Goal: Complete application form: Complete application form

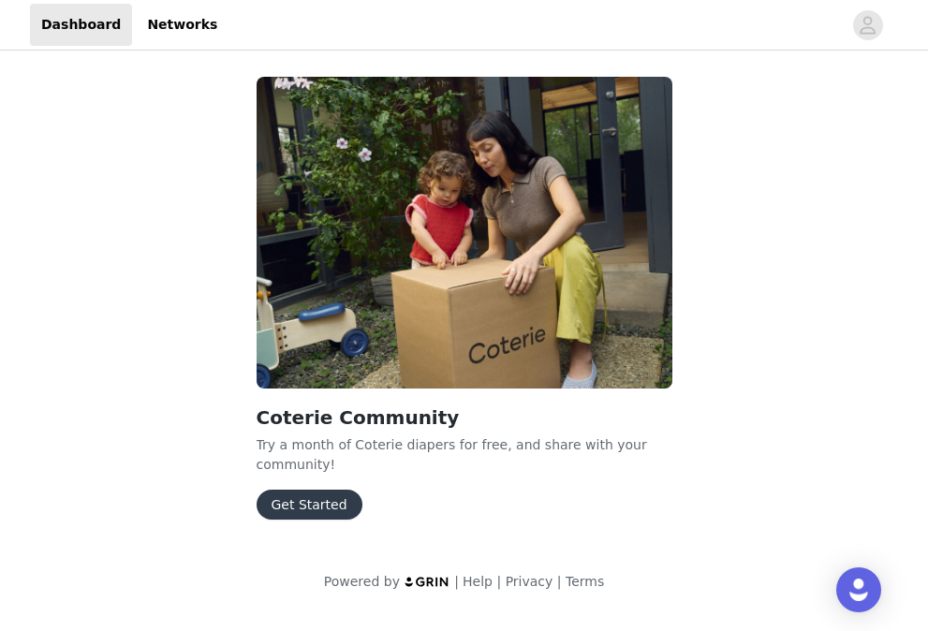
click at [293, 511] on button "Get Started" at bounding box center [310, 505] width 106 height 30
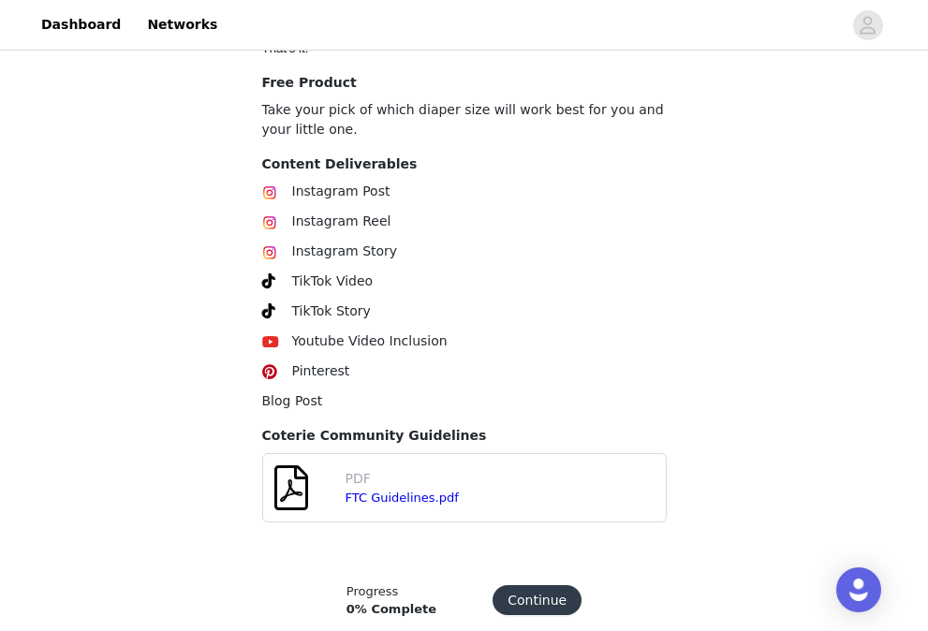
scroll to position [682, 0]
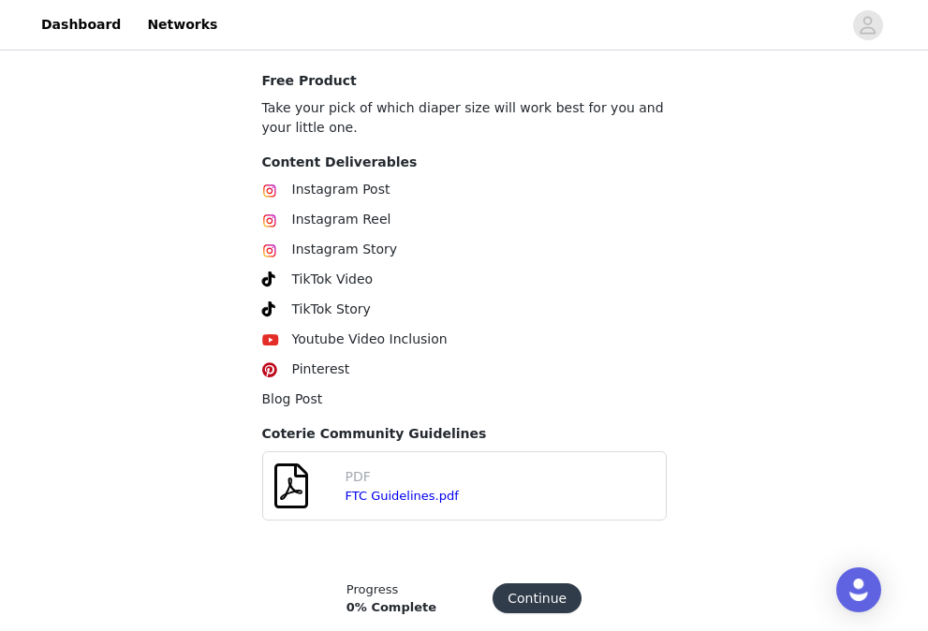
click at [311, 189] on span "Instagram Post" at bounding box center [341, 189] width 98 height 15
click at [315, 224] on span "Instagram Reel" at bounding box center [341, 219] width 99 height 15
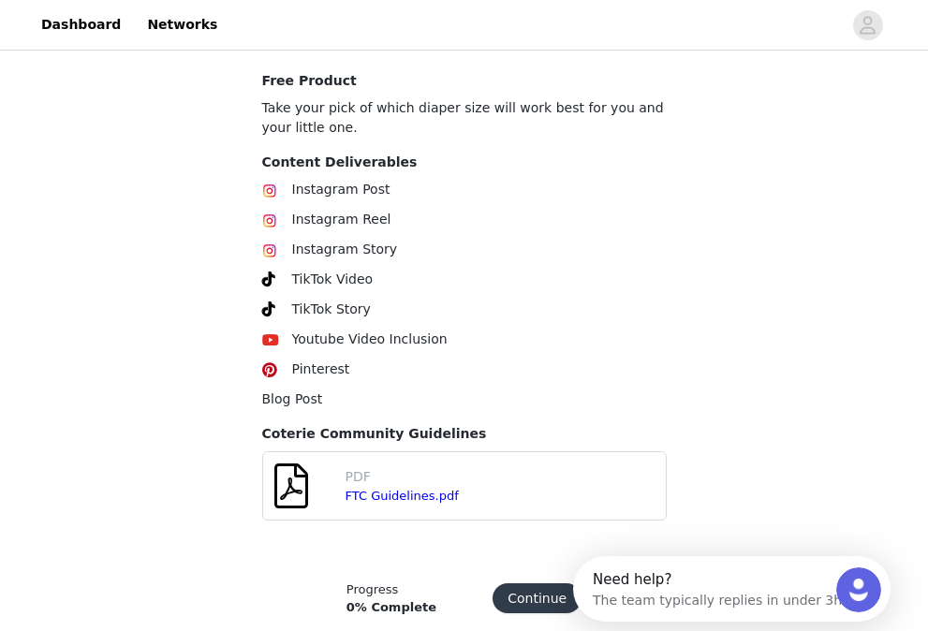
scroll to position [0, 0]
click at [315, 264] on div "Instagram Post Instagram Reel Instagram Story TikTok Video TikTok Story Youtube…" at bounding box center [464, 294] width 405 height 229
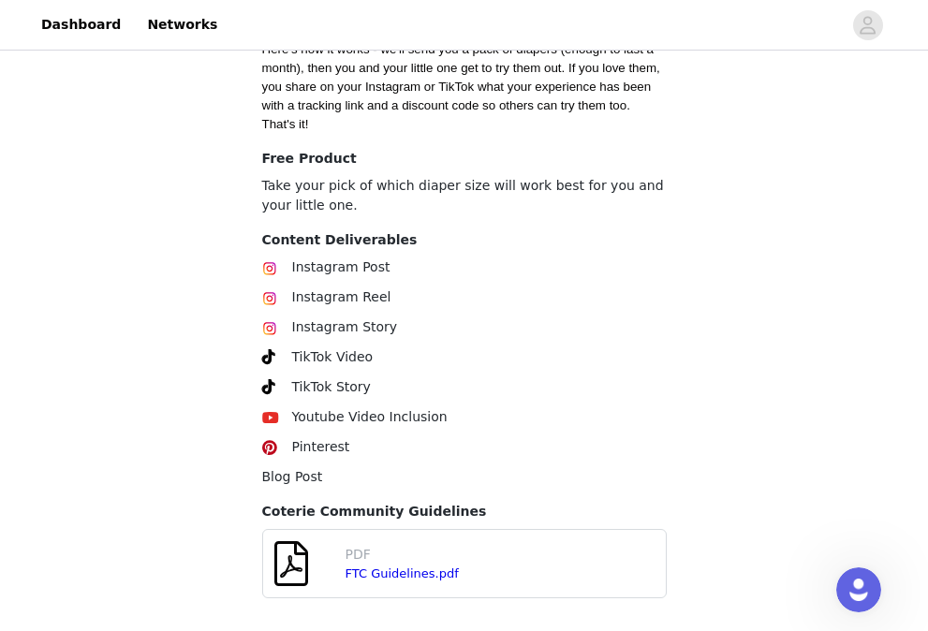
scroll to position [721, 0]
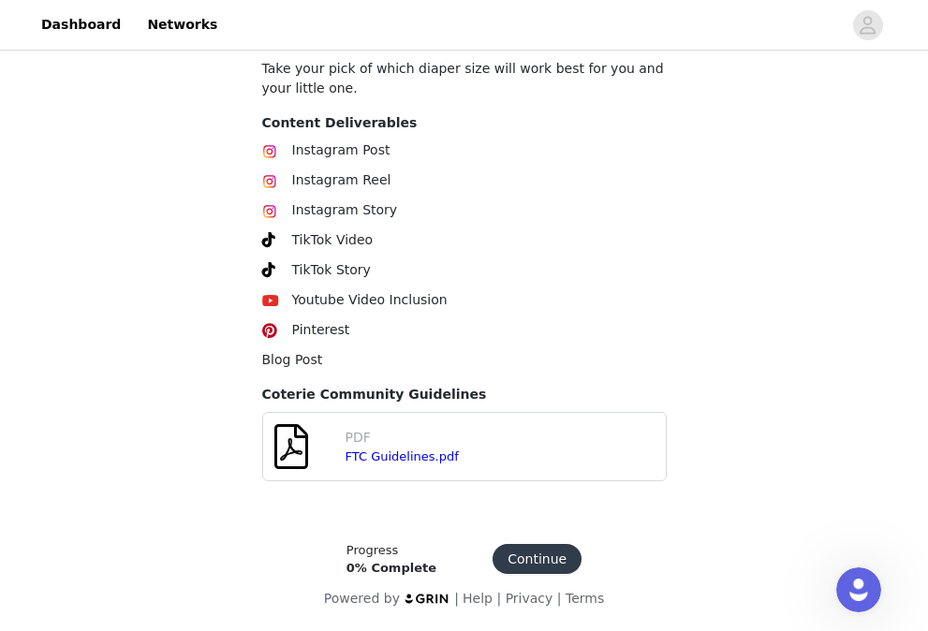
click at [510, 552] on button "Continue" at bounding box center [537, 559] width 89 height 30
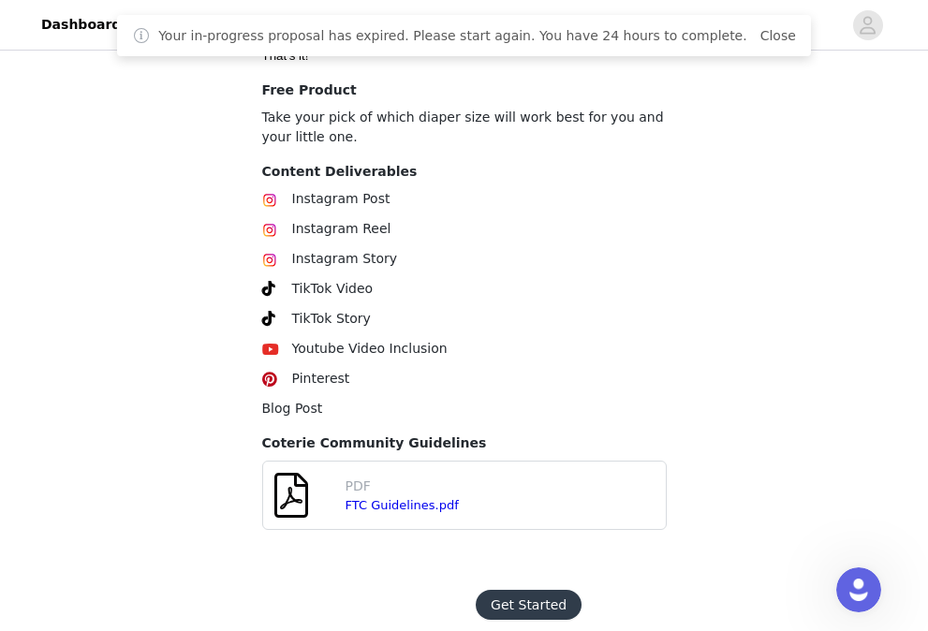
scroll to position [714, 0]
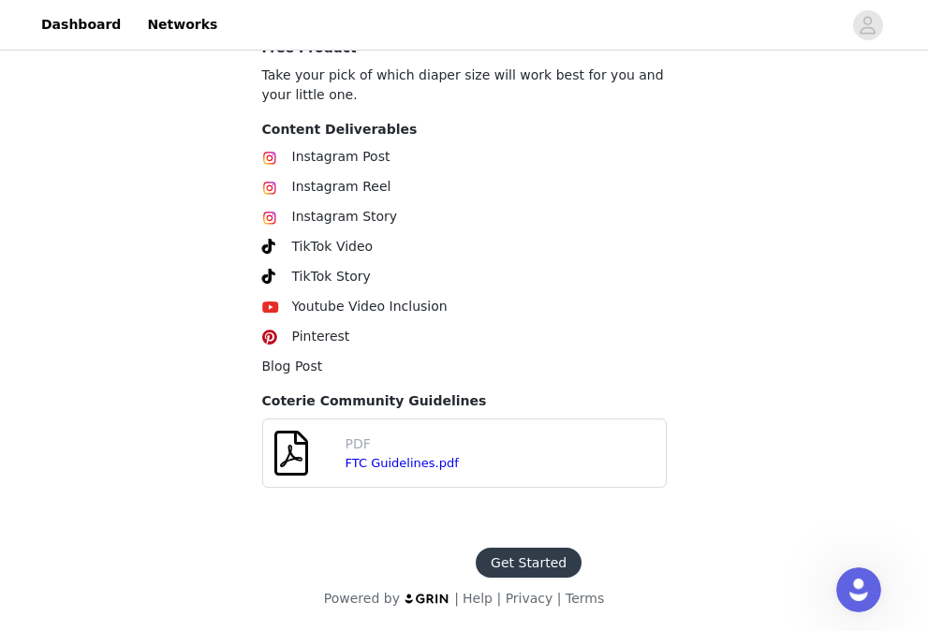
click at [522, 548] on button "Get Started" at bounding box center [529, 563] width 106 height 30
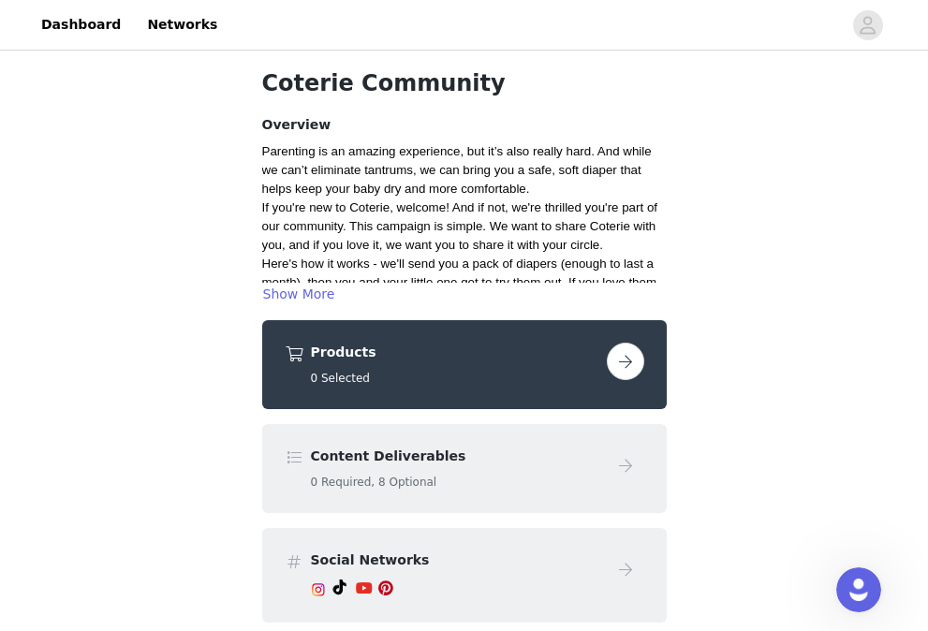
scroll to position [126, 0]
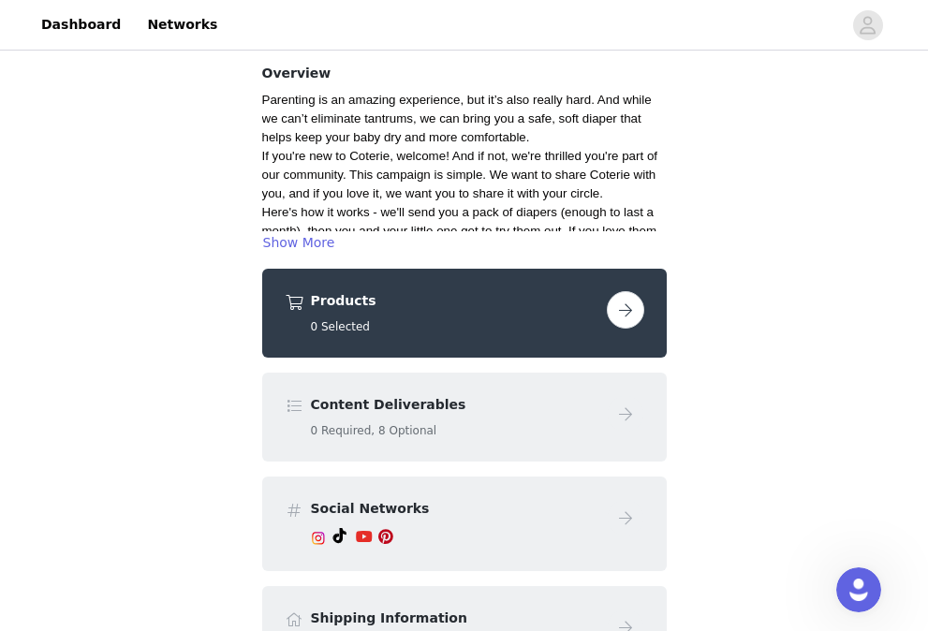
click at [632, 311] on button "button" at bounding box center [625, 309] width 37 height 37
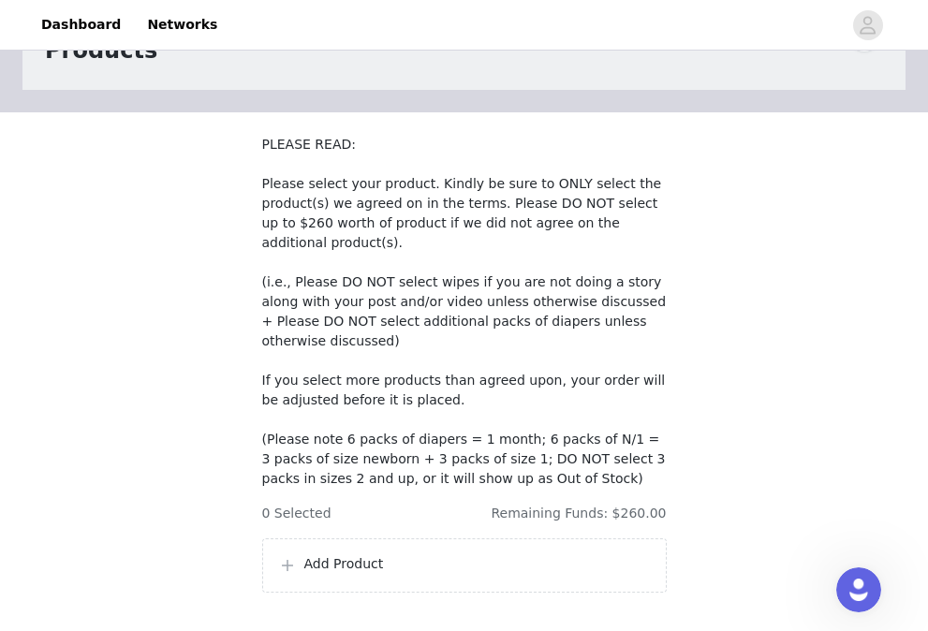
scroll to position [237, 0]
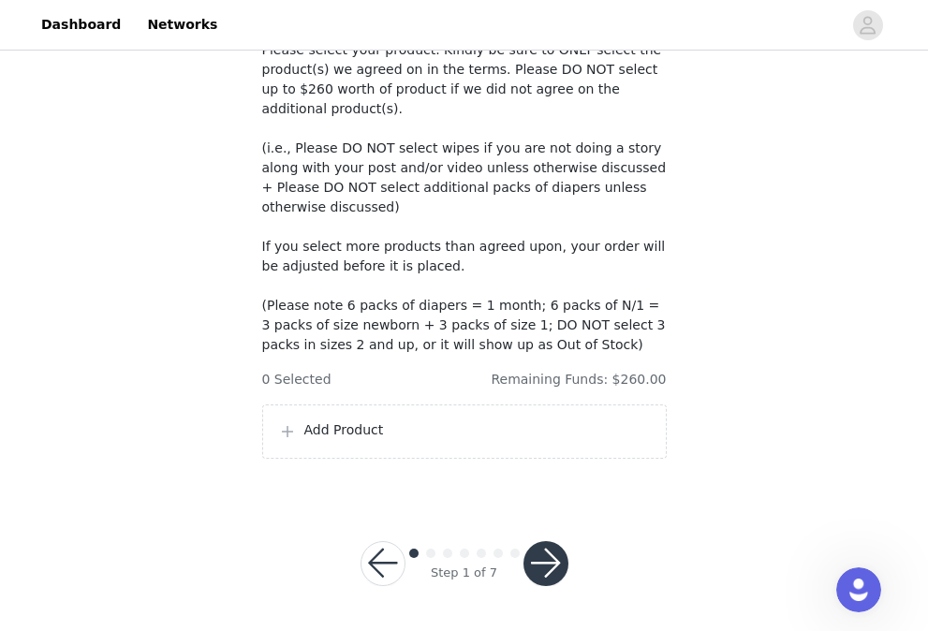
click at [564, 437] on p "Add Product" at bounding box center [477, 430] width 346 height 20
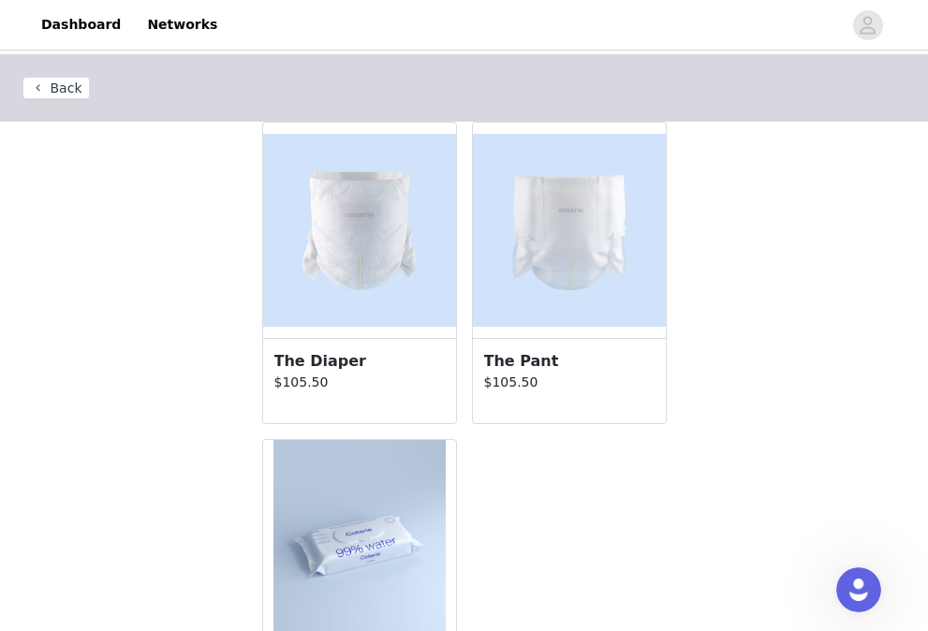
click at [409, 359] on h3 "The Diaper" at bounding box center [359, 361] width 170 height 22
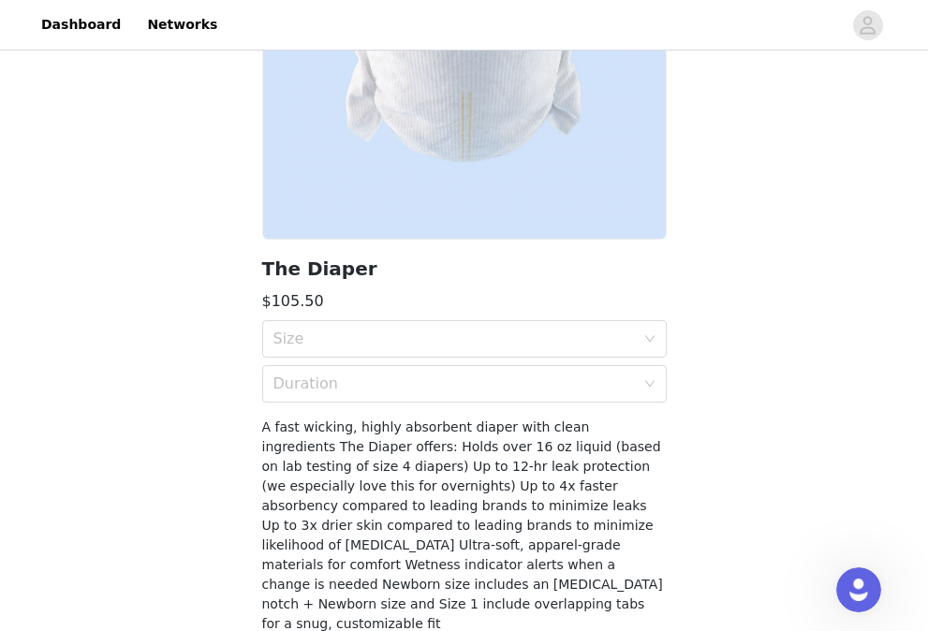
scroll to position [294, 0]
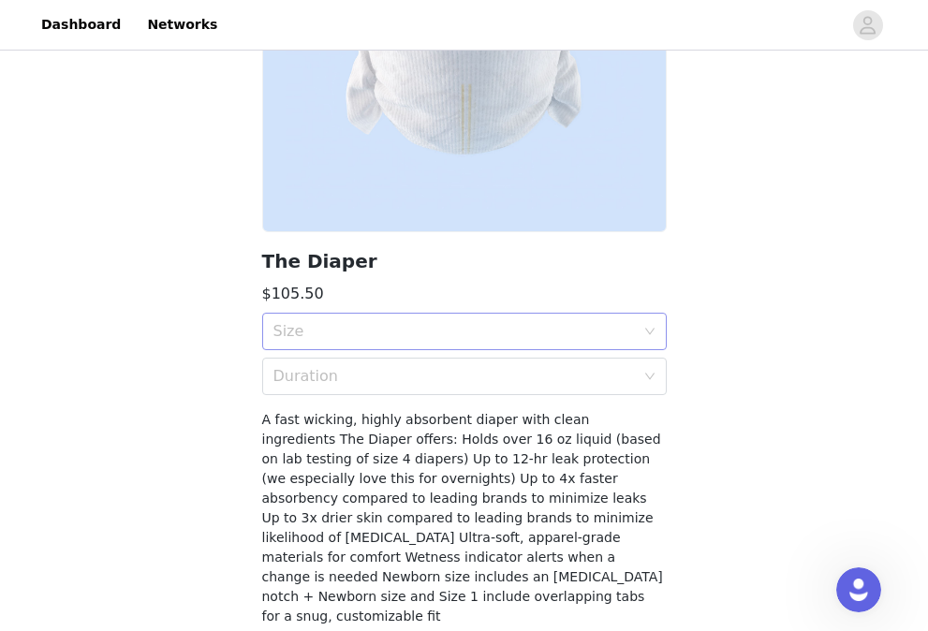
click at [394, 335] on div "Size" at bounding box center [453, 331] width 361 height 19
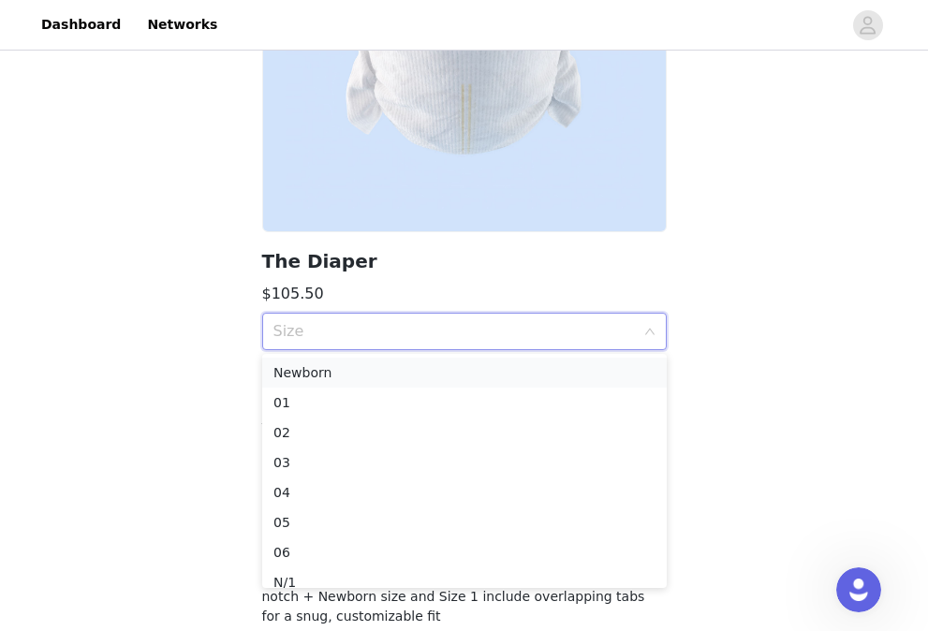
click at [379, 375] on div "Newborn" at bounding box center [464, 372] width 382 height 21
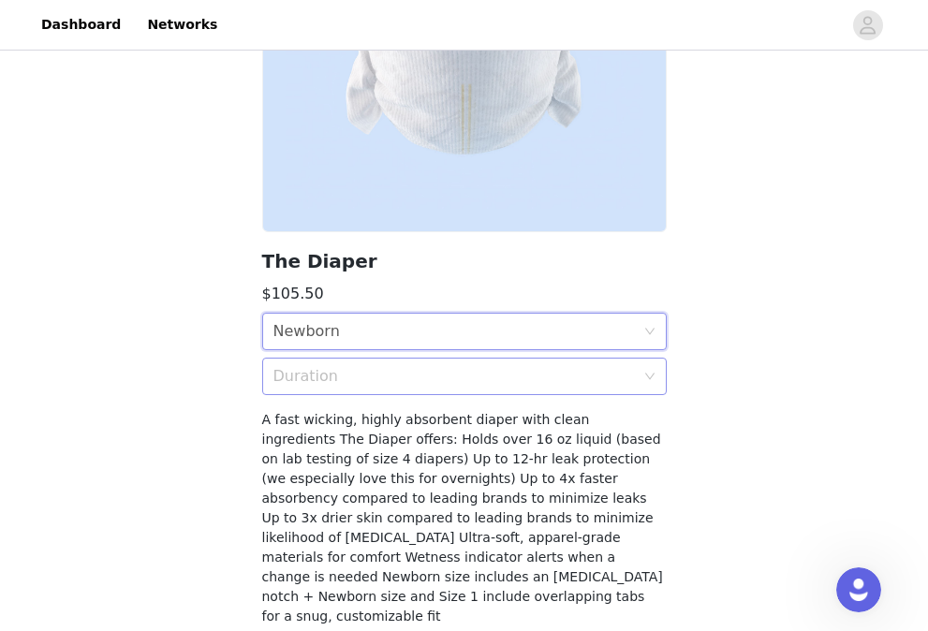
click at [379, 378] on div "Duration" at bounding box center [453, 376] width 361 height 19
click at [362, 410] on div "6 packs" at bounding box center [464, 417] width 382 height 21
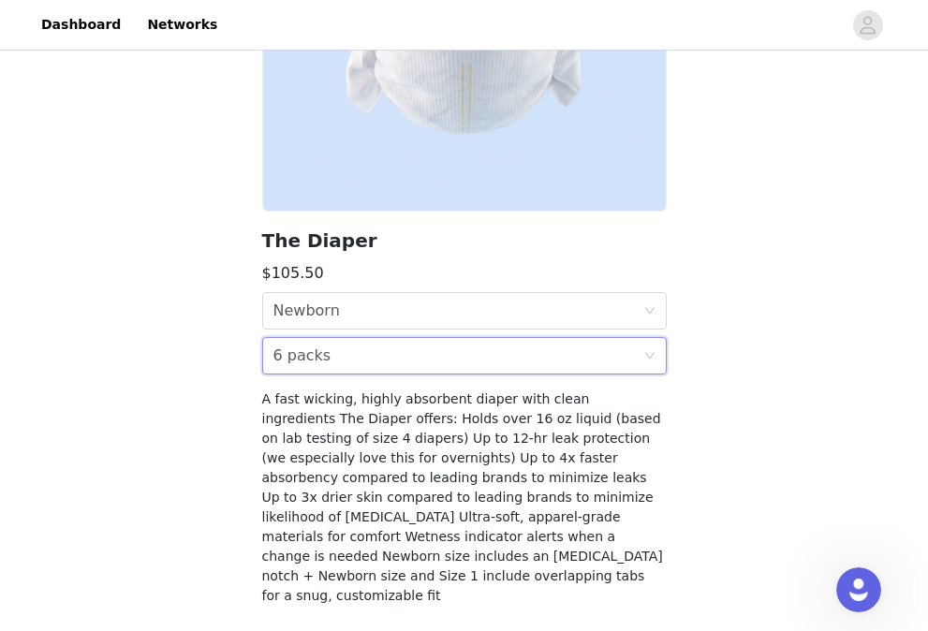
scroll to position [334, 0]
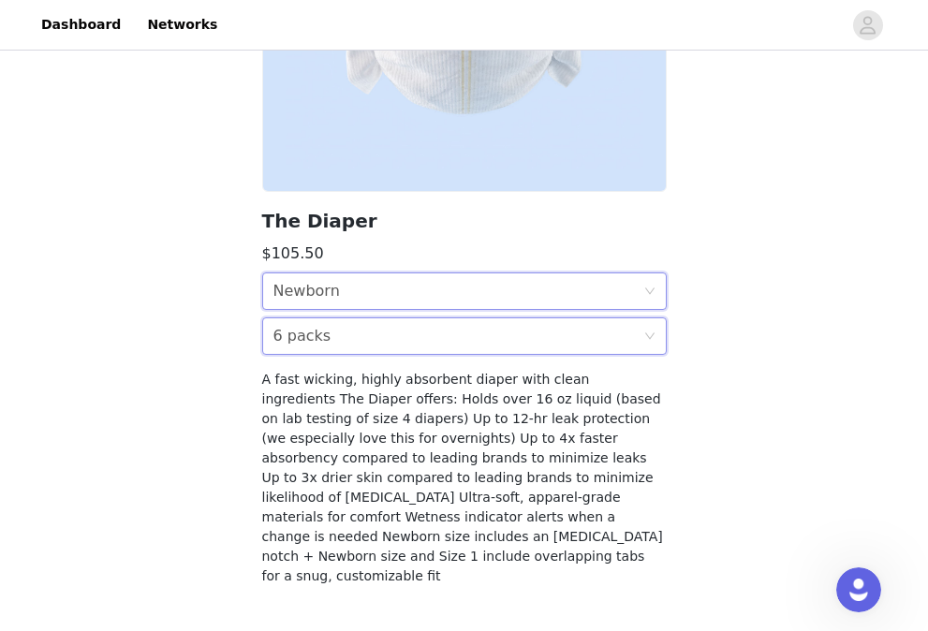
click at [387, 289] on div "Size Newborn" at bounding box center [458, 291] width 370 height 36
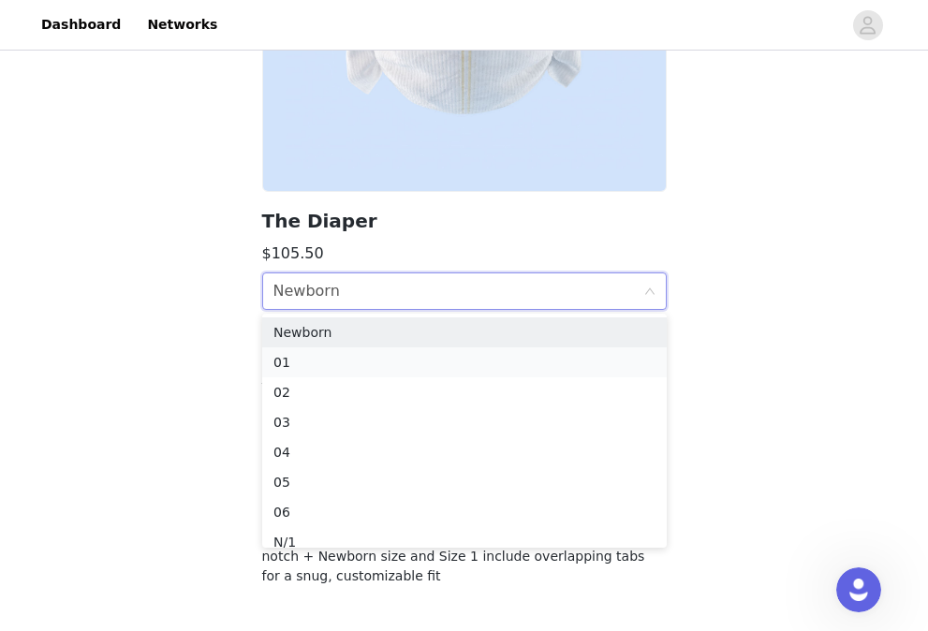
click at [368, 357] on div "01" at bounding box center [464, 362] width 382 height 21
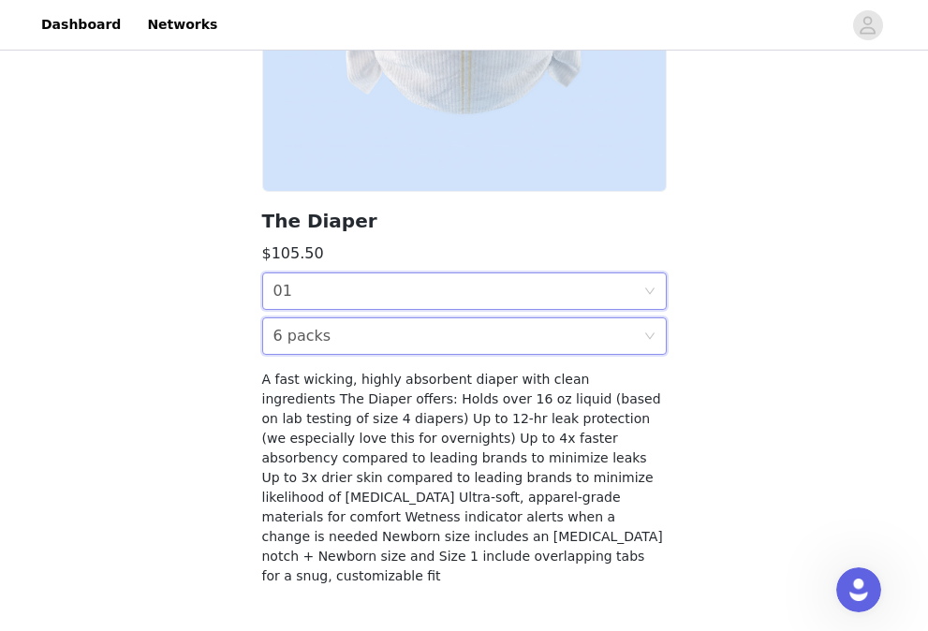
click at [366, 342] on div "Duration 6 packs" at bounding box center [458, 336] width 370 height 36
click at [175, 371] on div "Back The Diaper $105.50 Size 01 Duration 6 packs A fast wicking, highly absorbe…" at bounding box center [464, 164] width 928 height 889
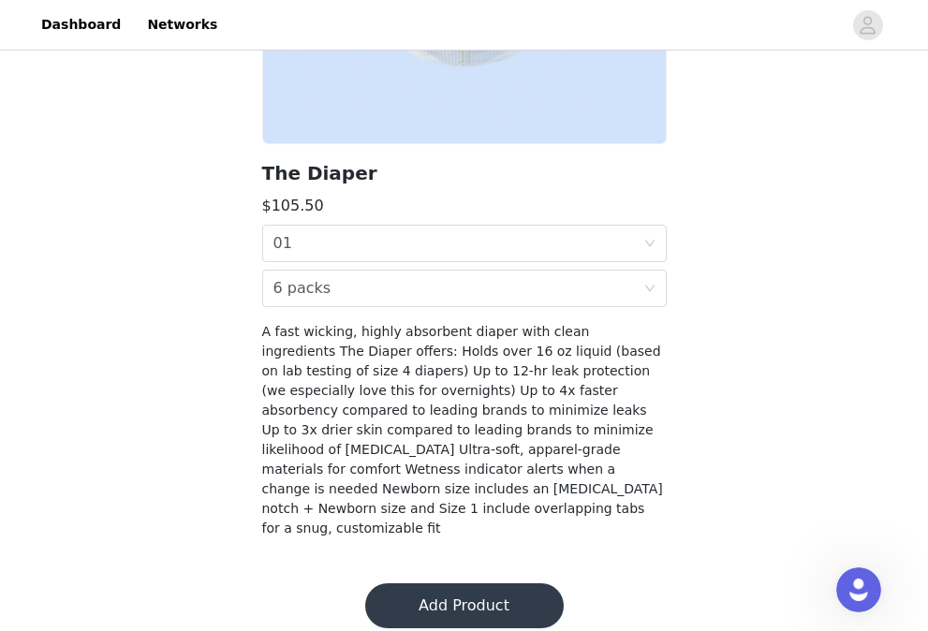
click at [400, 583] on button "Add Product" at bounding box center [464, 605] width 199 height 45
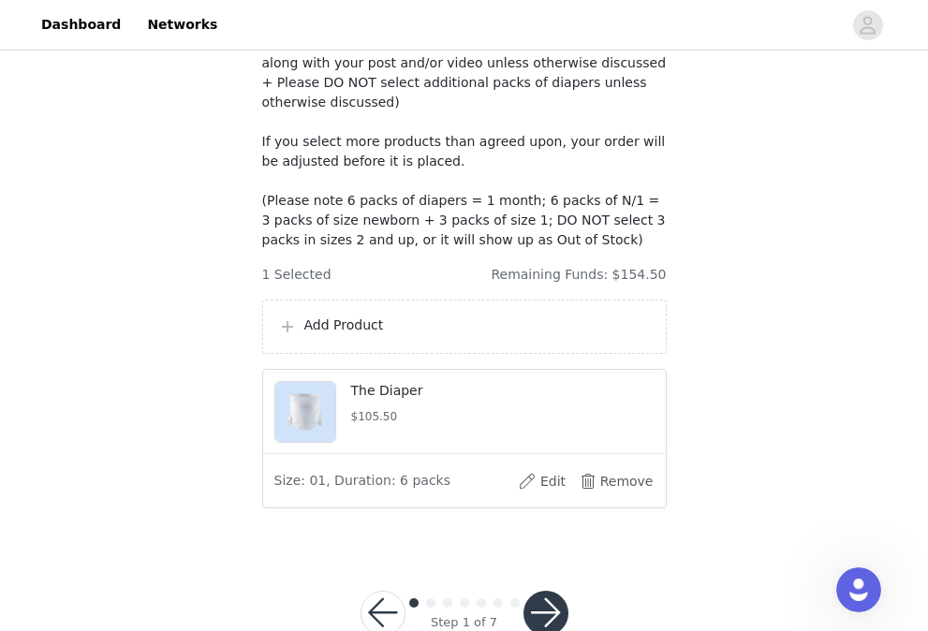
scroll to position [345, 0]
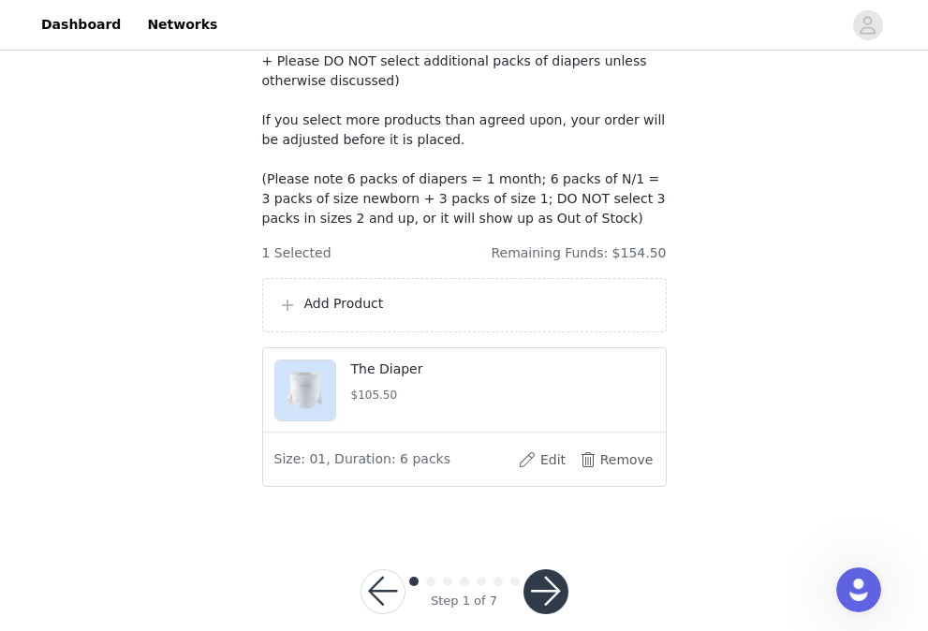
click at [338, 314] on p "Add Product" at bounding box center [477, 304] width 346 height 20
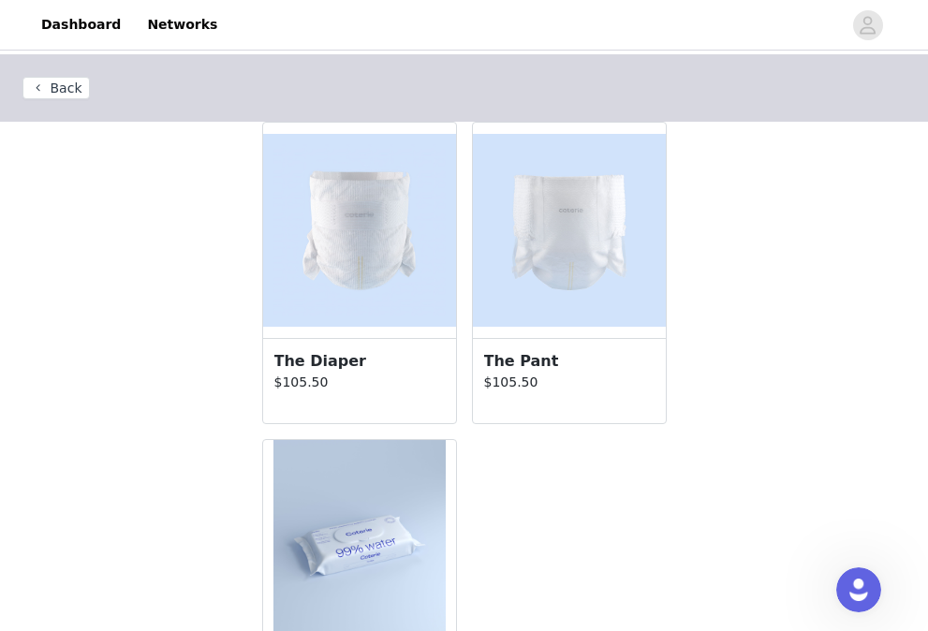
scroll to position [148, 0]
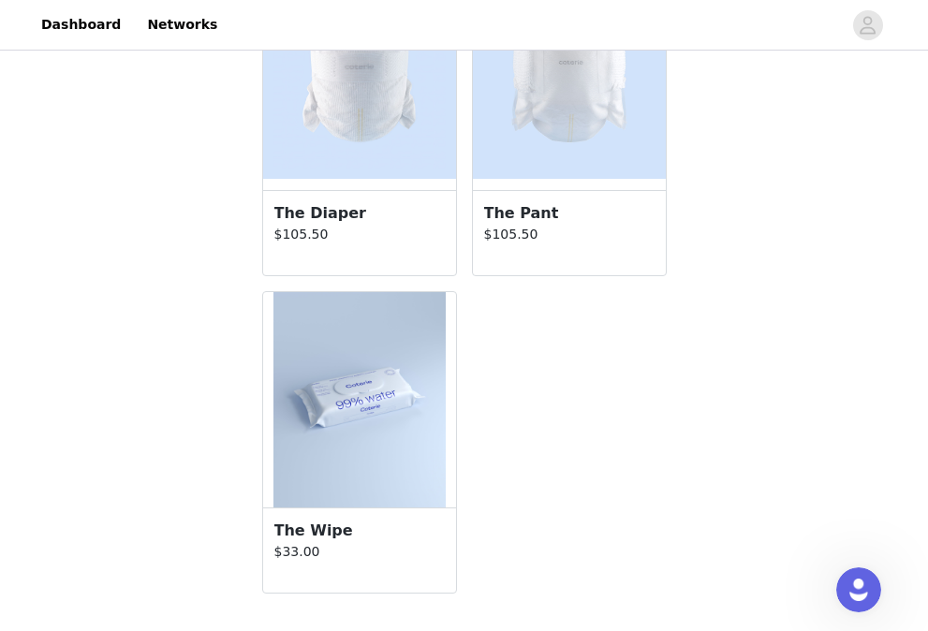
click at [338, 344] on img at bounding box center [359, 399] width 172 height 215
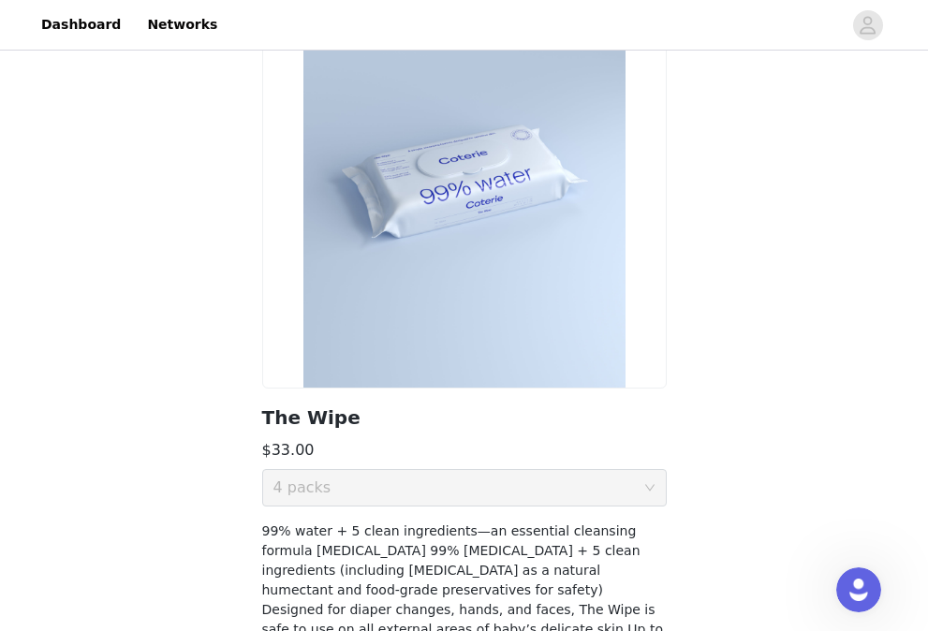
scroll to position [265, 0]
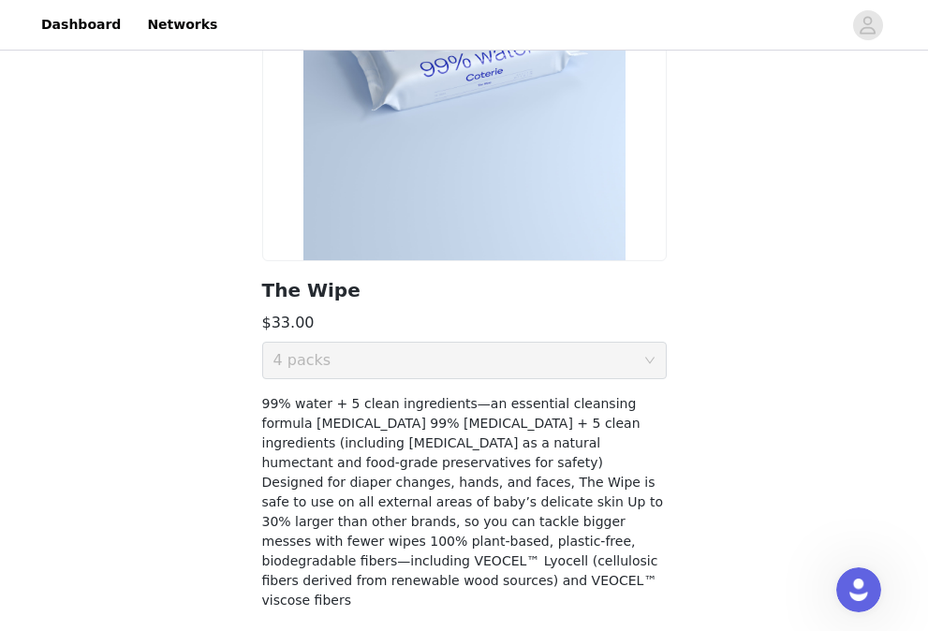
click at [331, 370] on div "Duration 4 packs" at bounding box center [458, 361] width 370 height 36
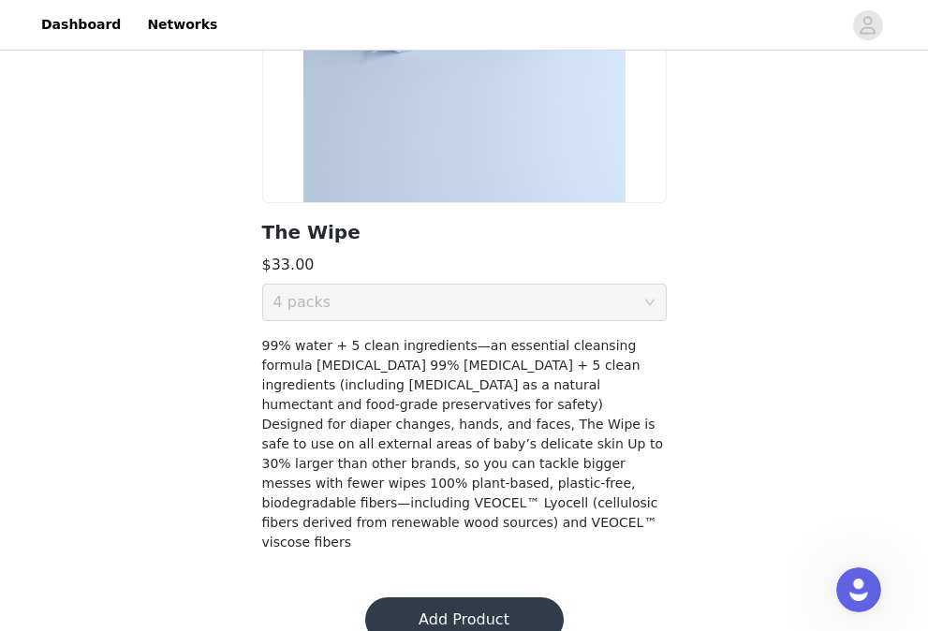
scroll to position [337, 0]
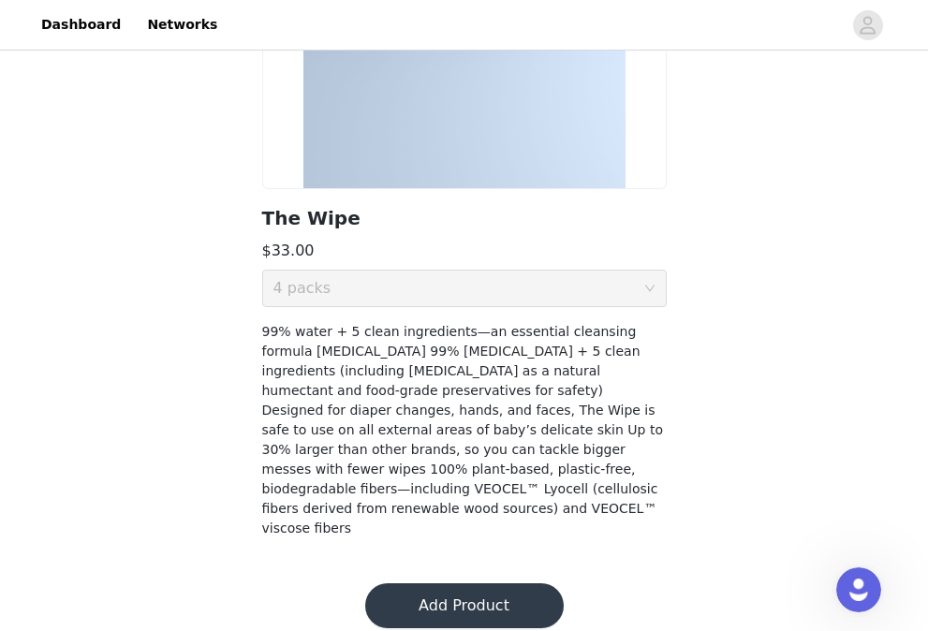
click at [449, 593] on button "Add Product" at bounding box center [464, 605] width 199 height 45
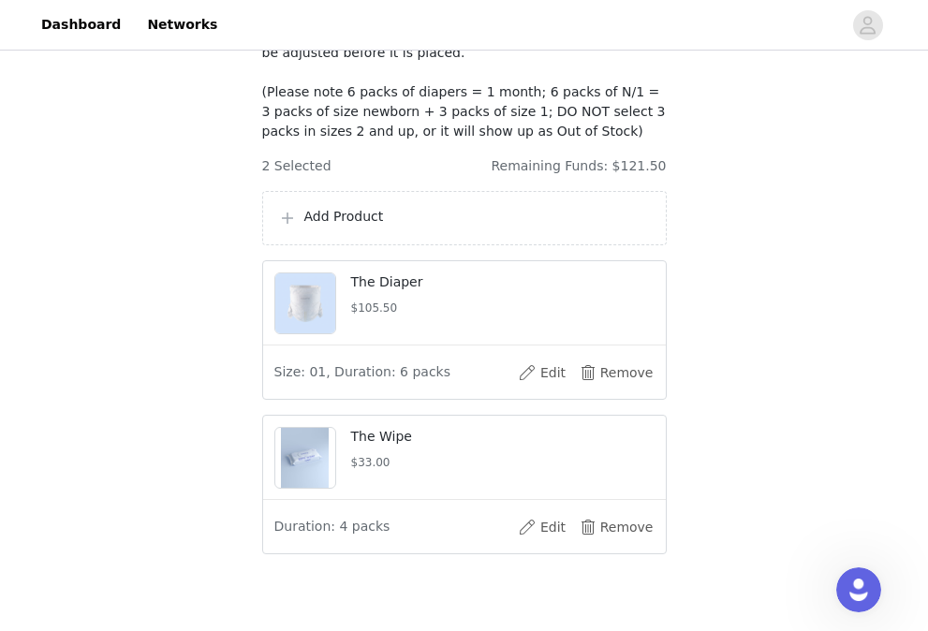
scroll to position [434, 0]
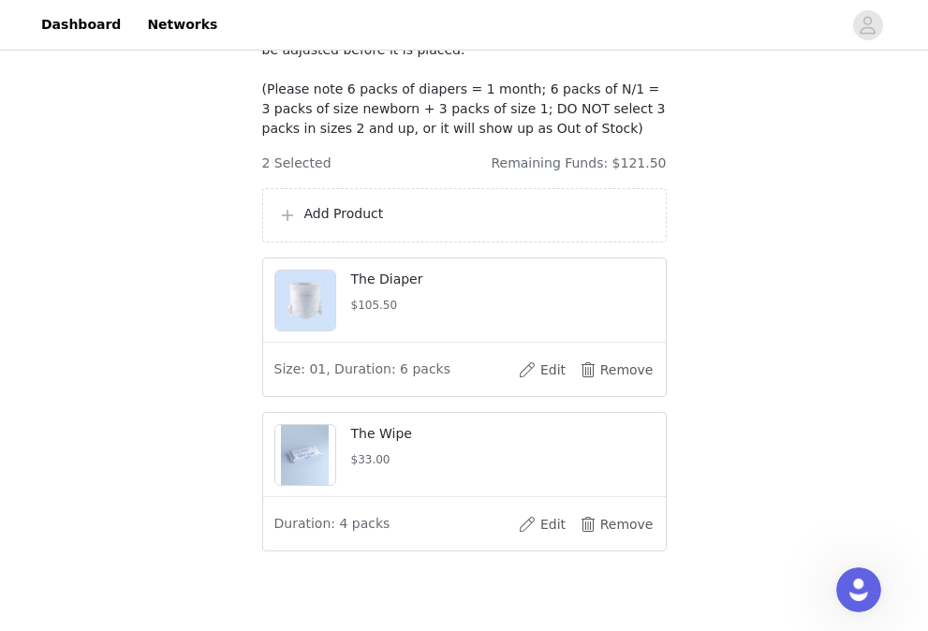
click at [349, 224] on p "Add Product" at bounding box center [477, 214] width 346 height 20
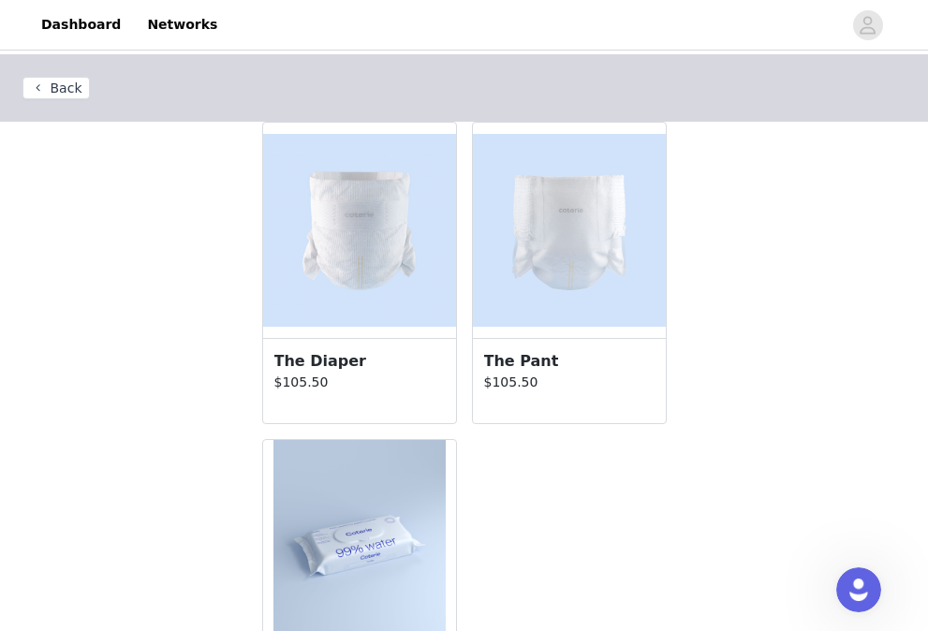
click at [344, 366] on h3 "The Diaper" at bounding box center [359, 361] width 170 height 22
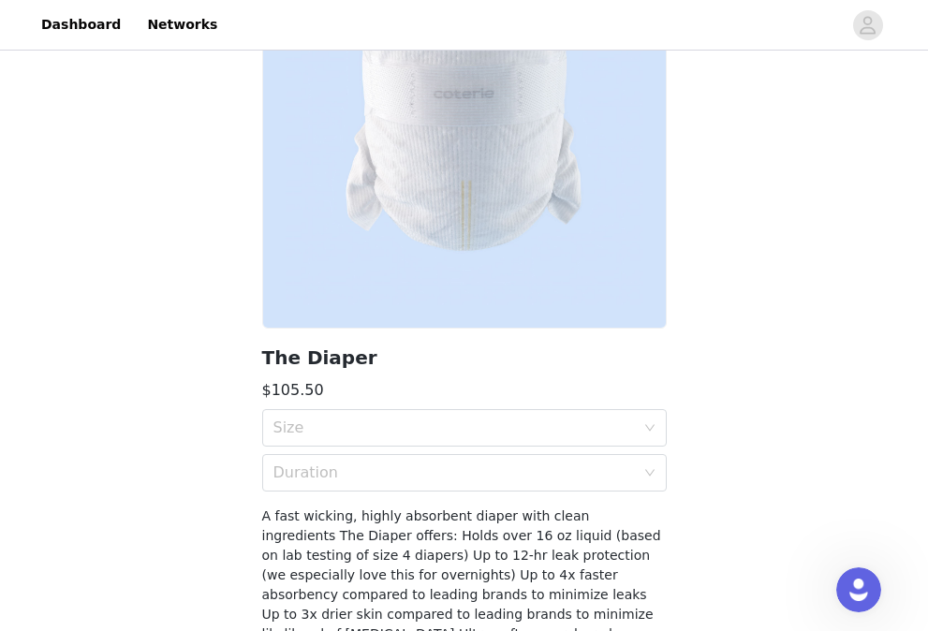
scroll to position [214, 0]
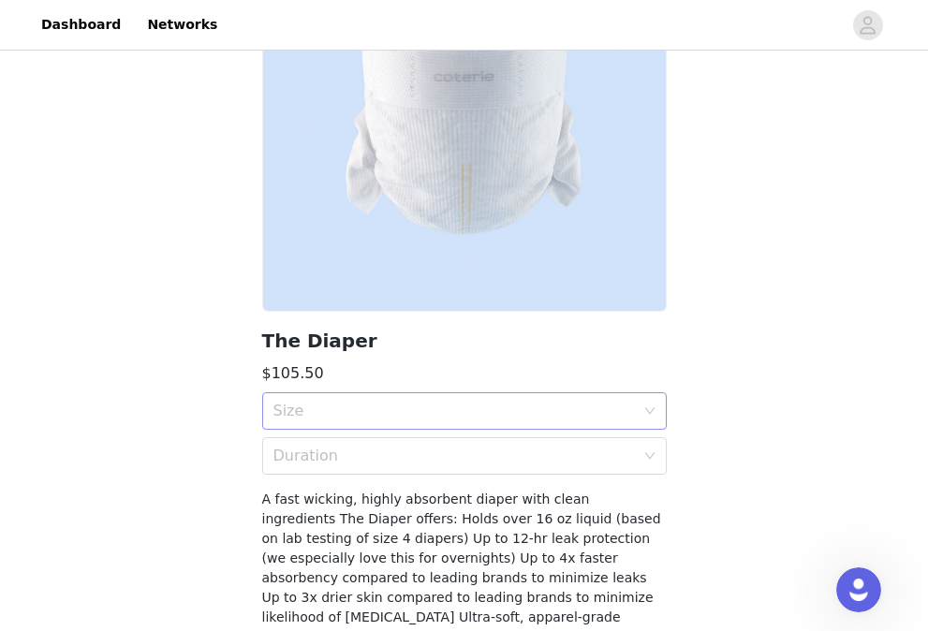
click at [383, 418] on div "Size" at bounding box center [453, 411] width 361 height 19
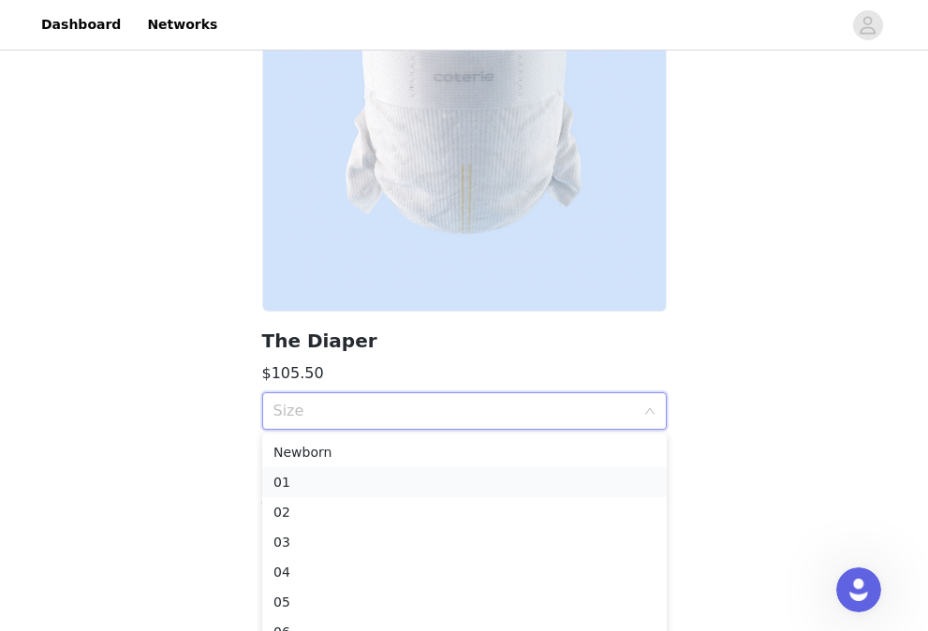
click at [343, 487] on div "01" at bounding box center [464, 482] width 382 height 21
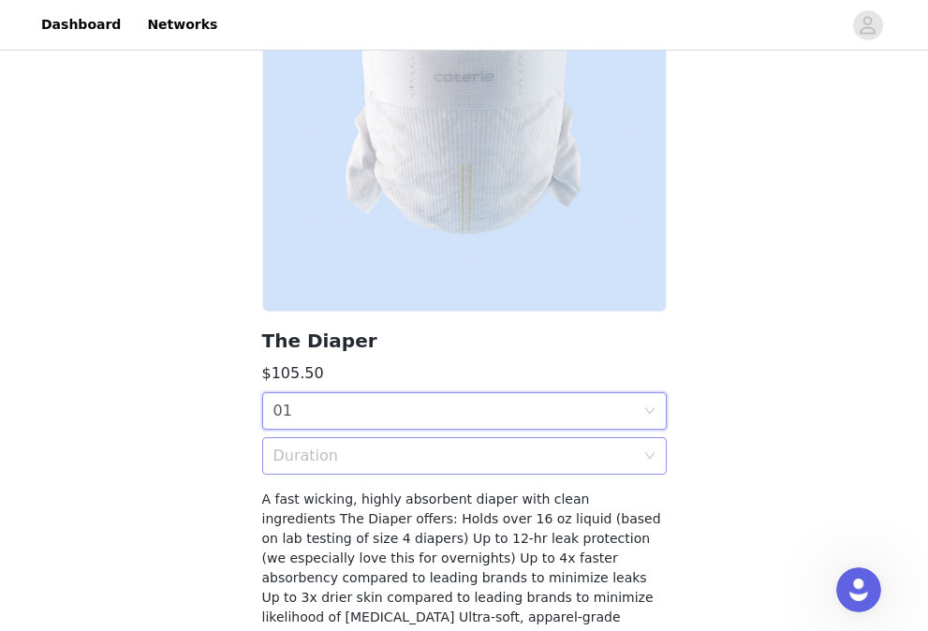
click at [337, 444] on div "Duration" at bounding box center [458, 456] width 370 height 36
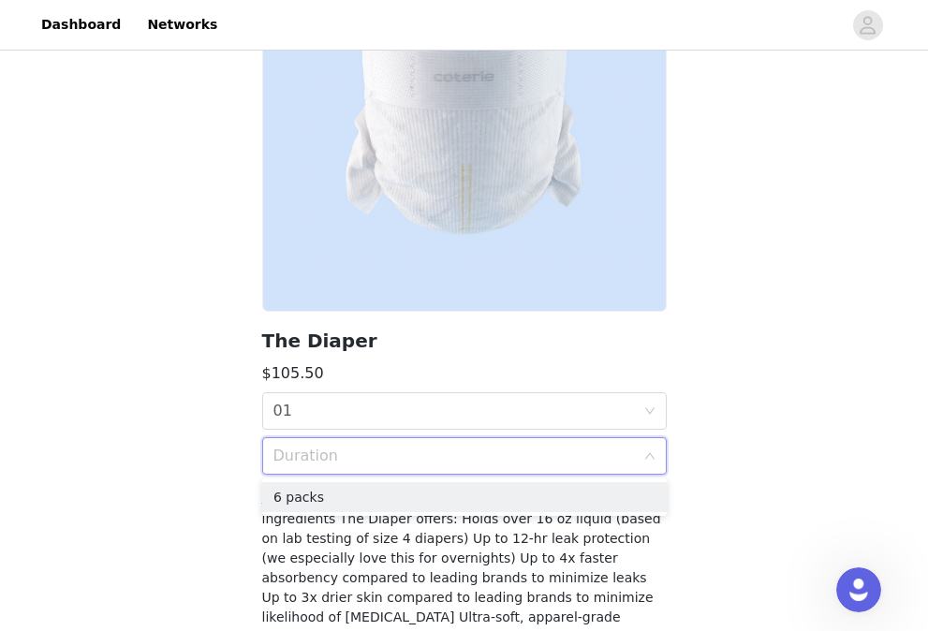
click at [331, 480] on ul "6 packs" at bounding box center [464, 496] width 405 height 37
click at [331, 492] on div "6 packs" at bounding box center [464, 497] width 382 height 21
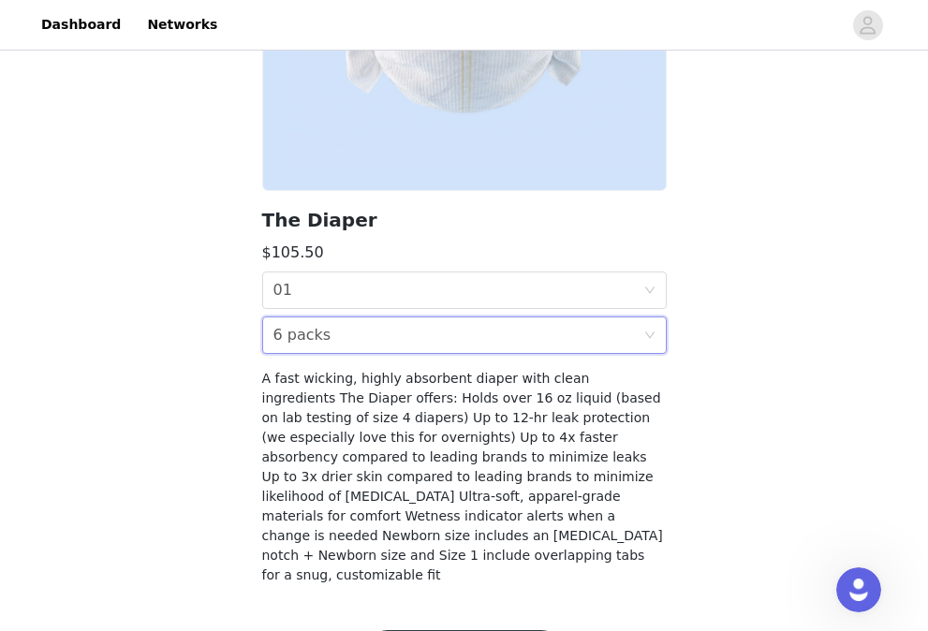
scroll to position [382, 0]
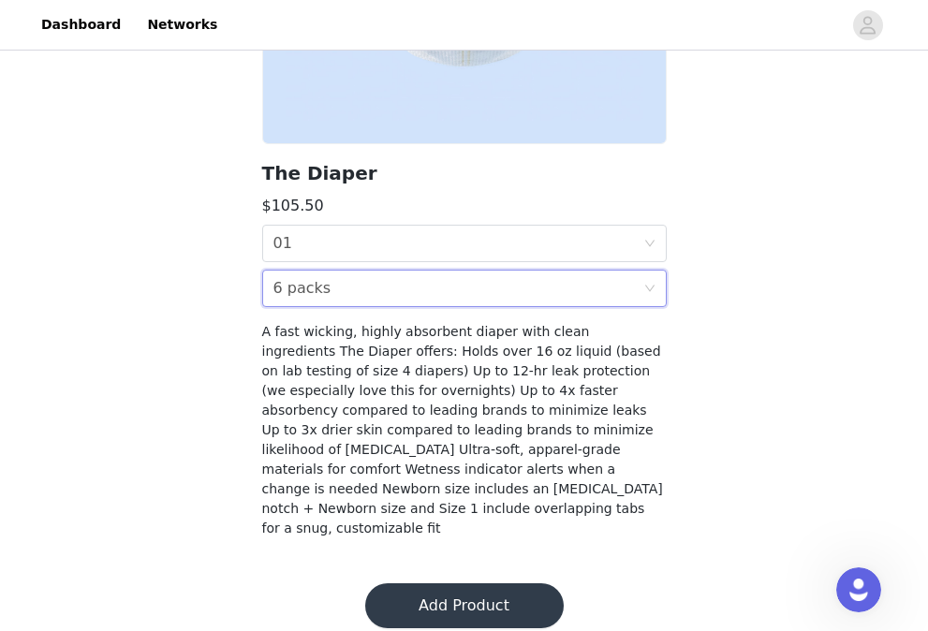
click at [447, 586] on button "Add Product" at bounding box center [464, 605] width 199 height 45
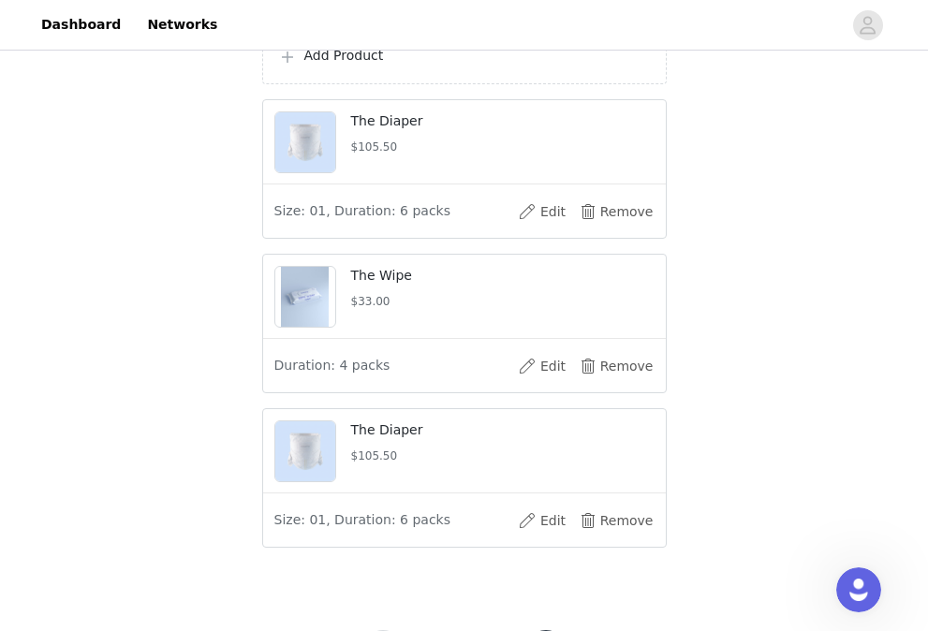
scroll to position [643, 0]
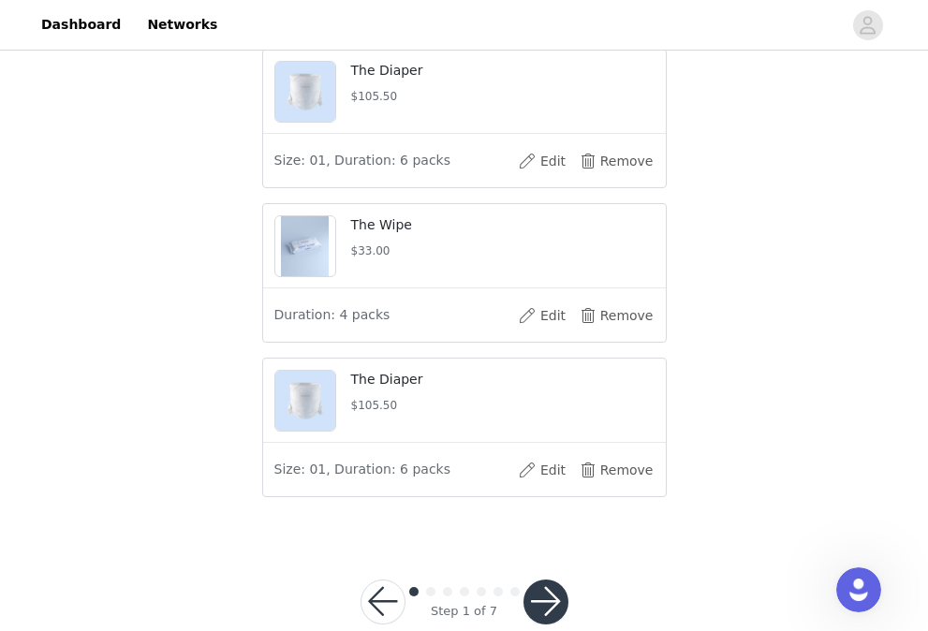
click at [533, 625] on button "button" at bounding box center [545, 602] width 45 height 45
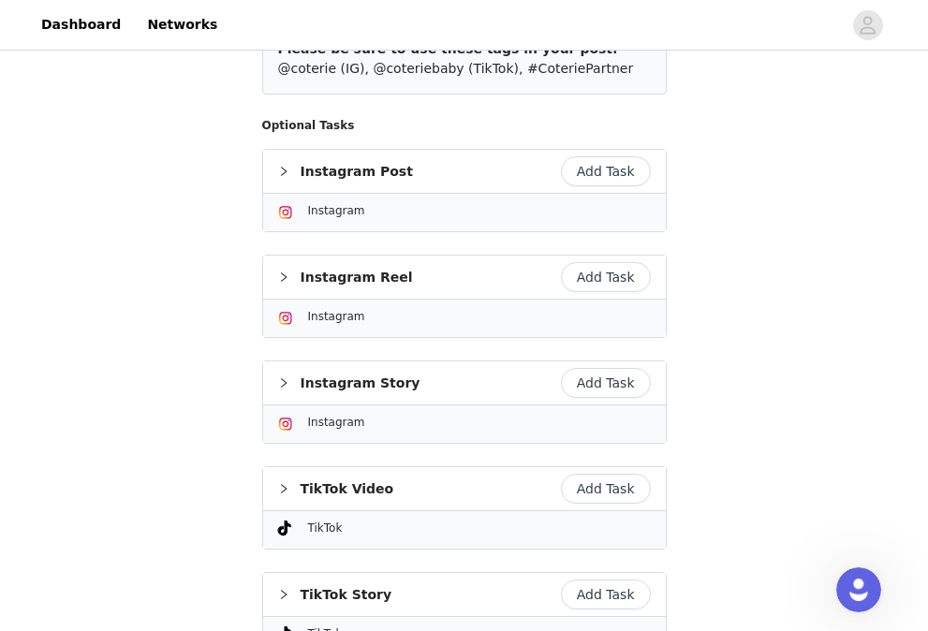
scroll to position [523, 0]
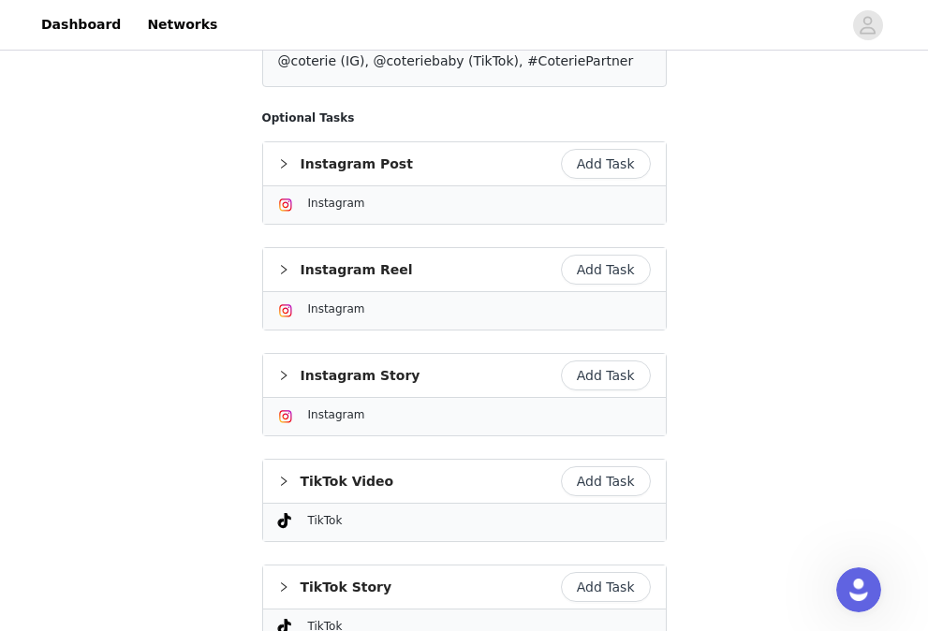
click at [582, 380] on button "Add Task" at bounding box center [606, 375] width 90 height 30
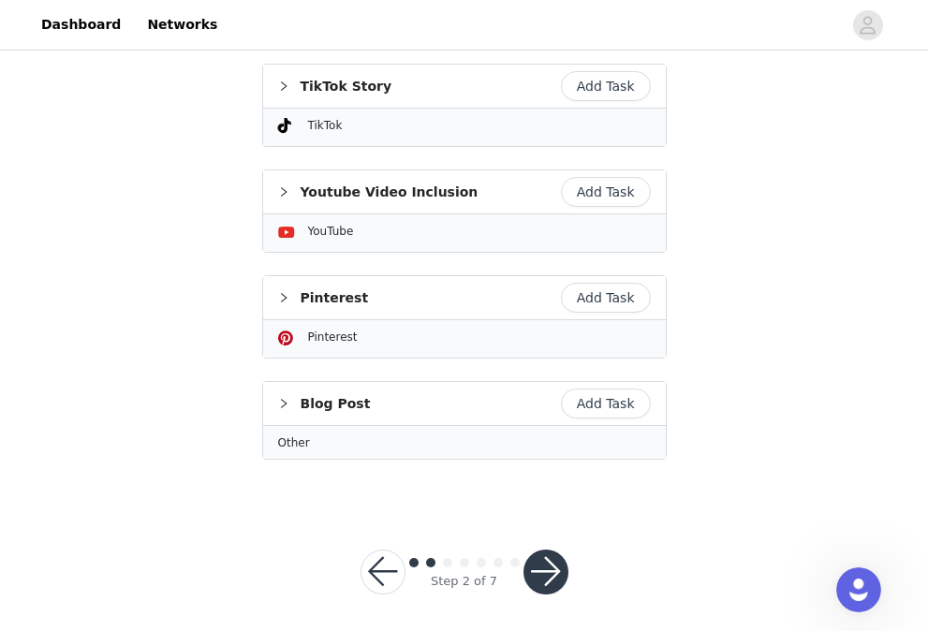
scroll to position [1788, 0]
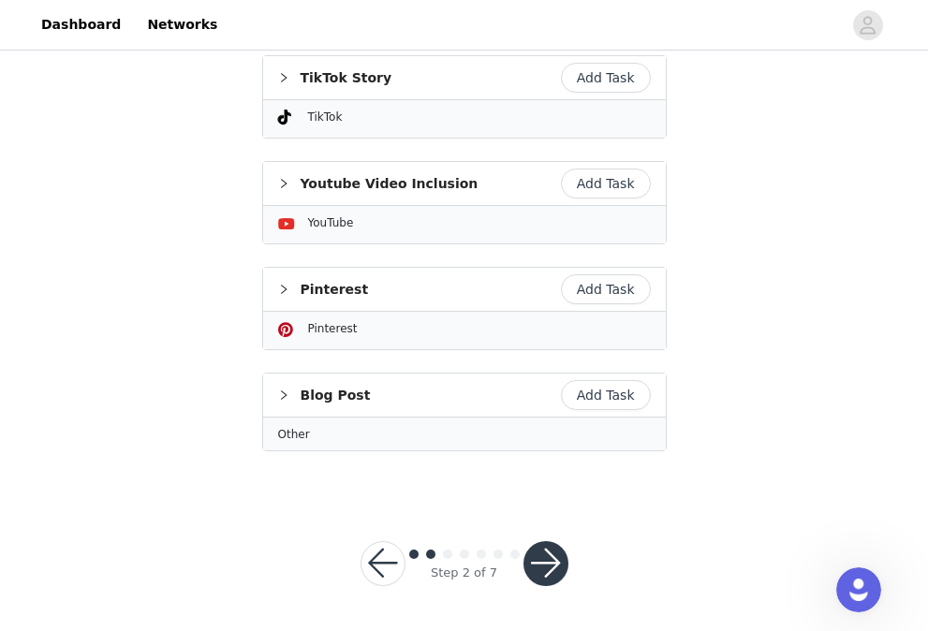
click at [537, 569] on button "button" at bounding box center [545, 563] width 45 height 45
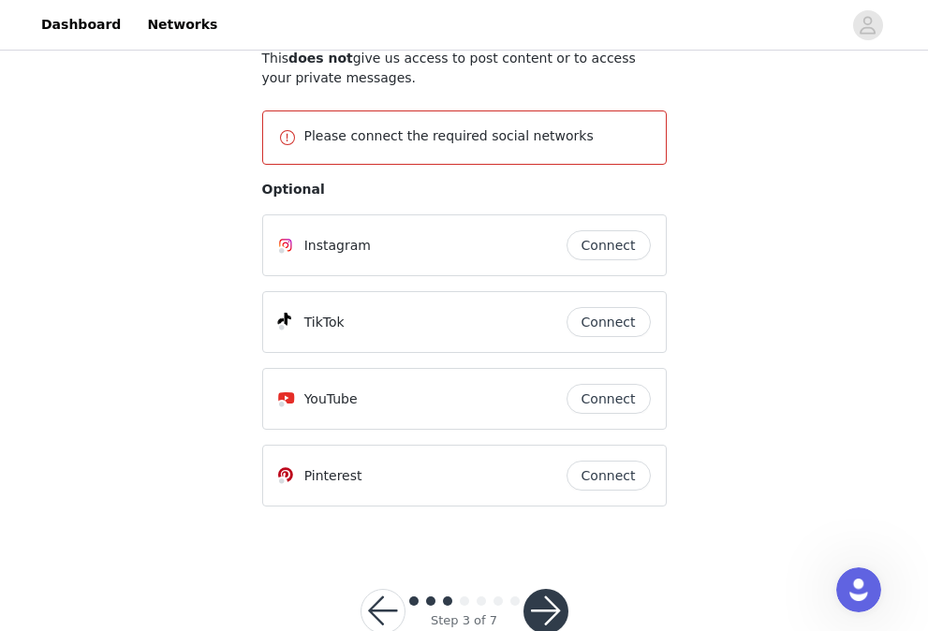
scroll to position [248, 0]
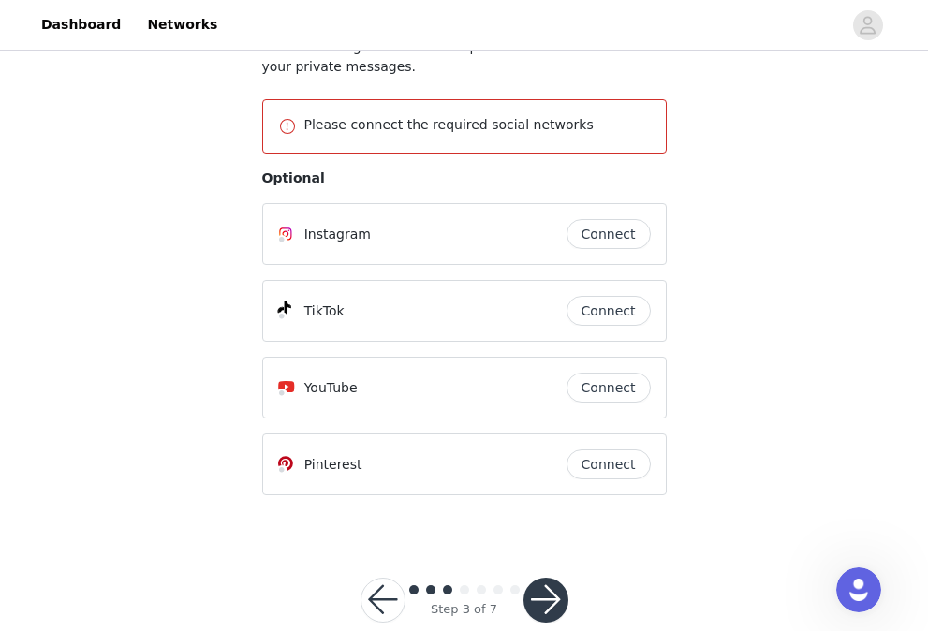
click at [618, 241] on button "Connect" at bounding box center [608, 234] width 84 height 30
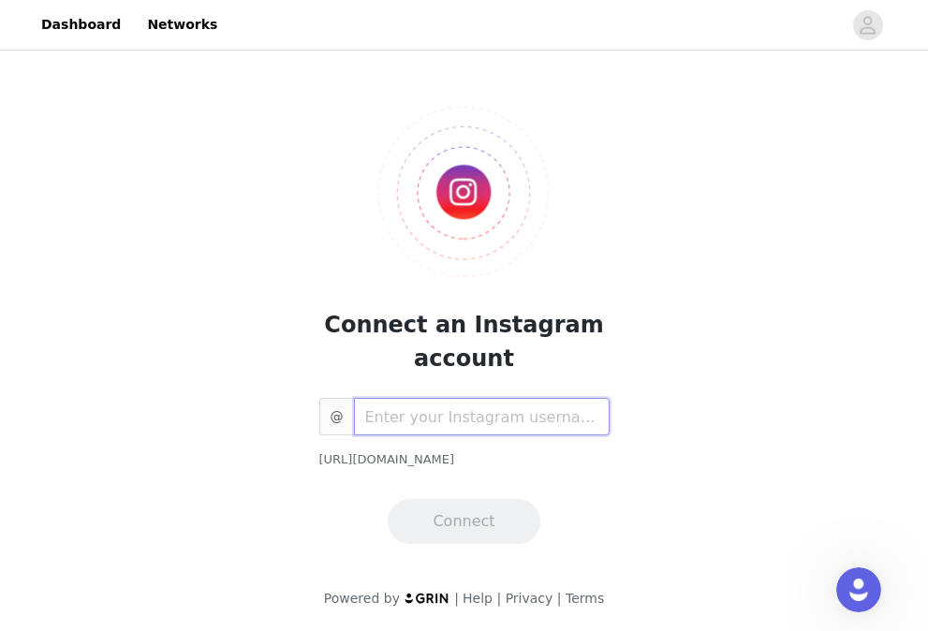
click at [495, 405] on input "text" at bounding box center [482, 416] width 256 height 37
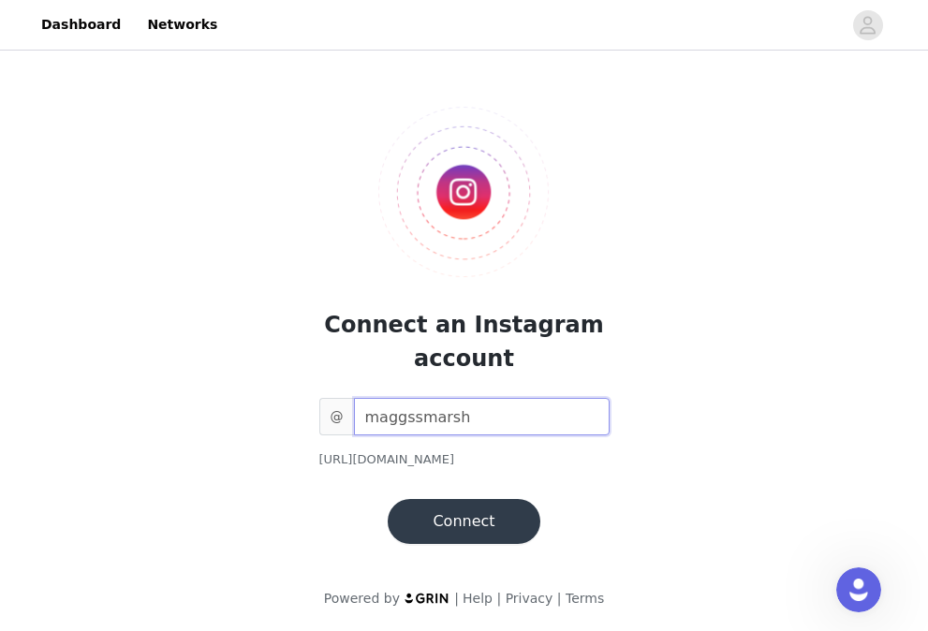
type input "maggssmarsh"
click at [499, 482] on div "@ maggssmarsh [URL][DOMAIN_NAME] Connect" at bounding box center [464, 471] width 290 height 146
click at [499, 523] on button "Connect" at bounding box center [464, 521] width 152 height 45
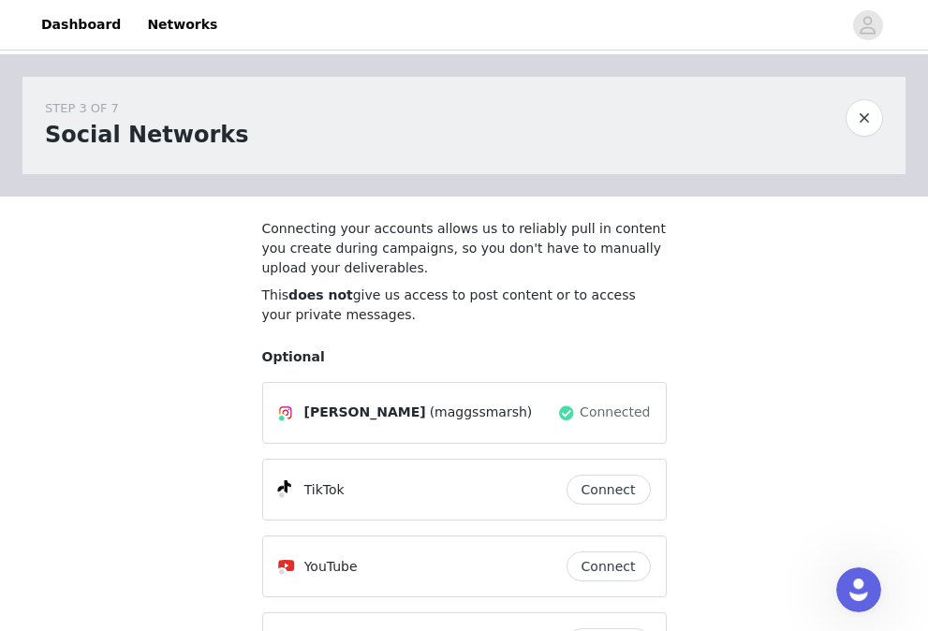
scroll to position [214, 0]
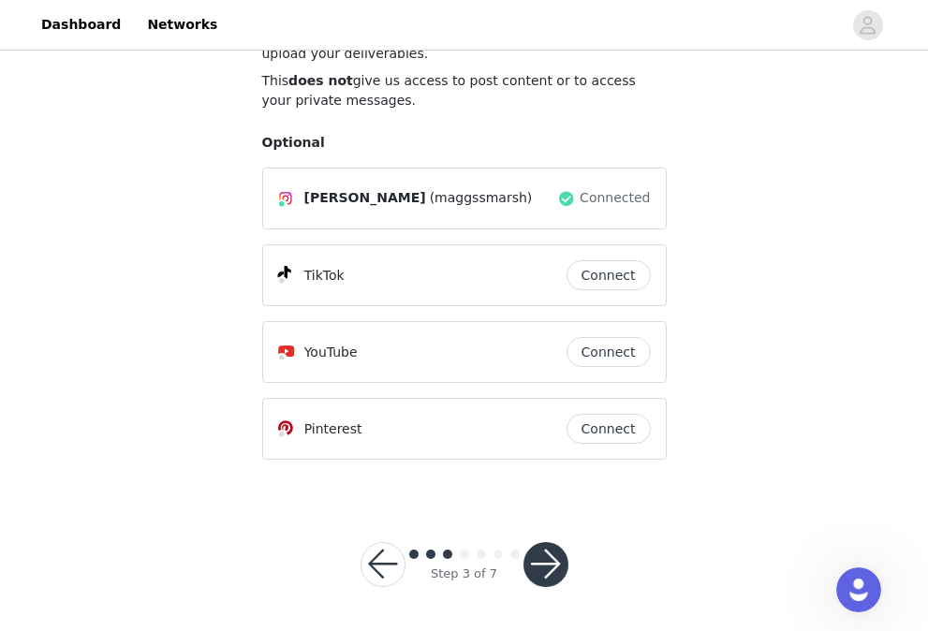
click at [537, 570] on button "button" at bounding box center [545, 564] width 45 height 45
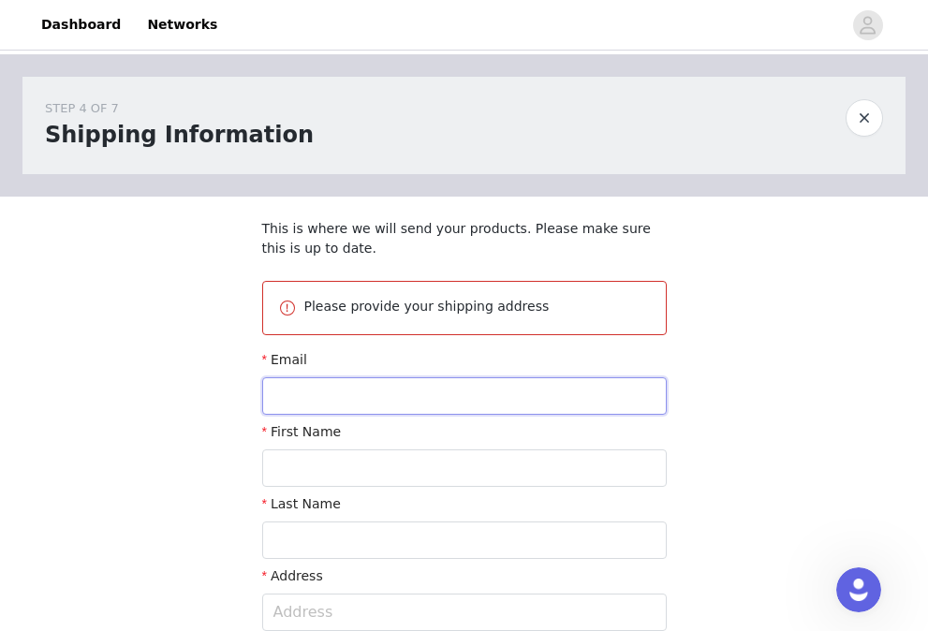
click at [462, 396] on input "text" at bounding box center [464, 395] width 405 height 37
type input "[EMAIL_ADDRESS][DOMAIN_NAME]"
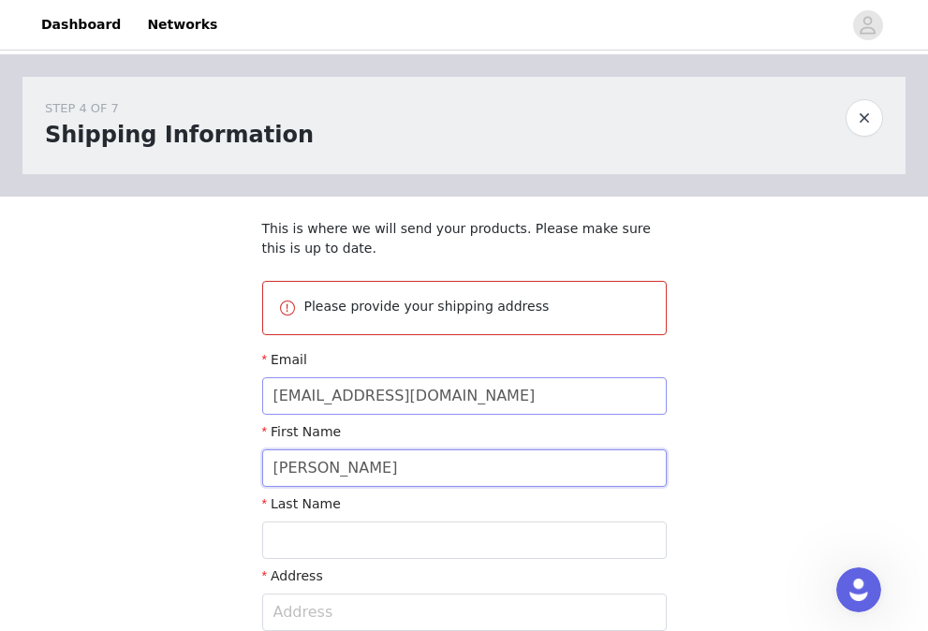
type input "[PERSON_NAME]"
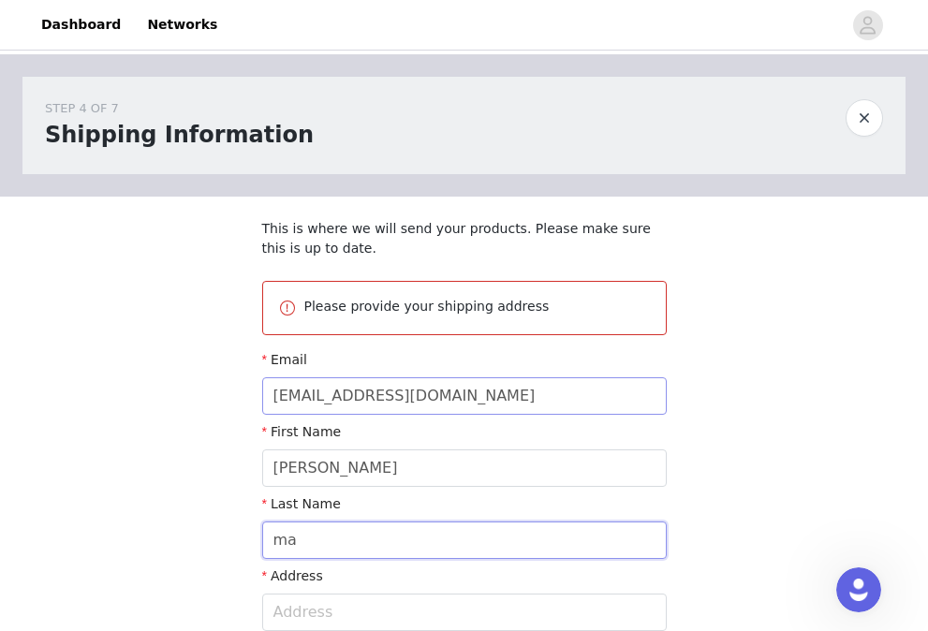
type input "m"
type input "[PERSON_NAME]"
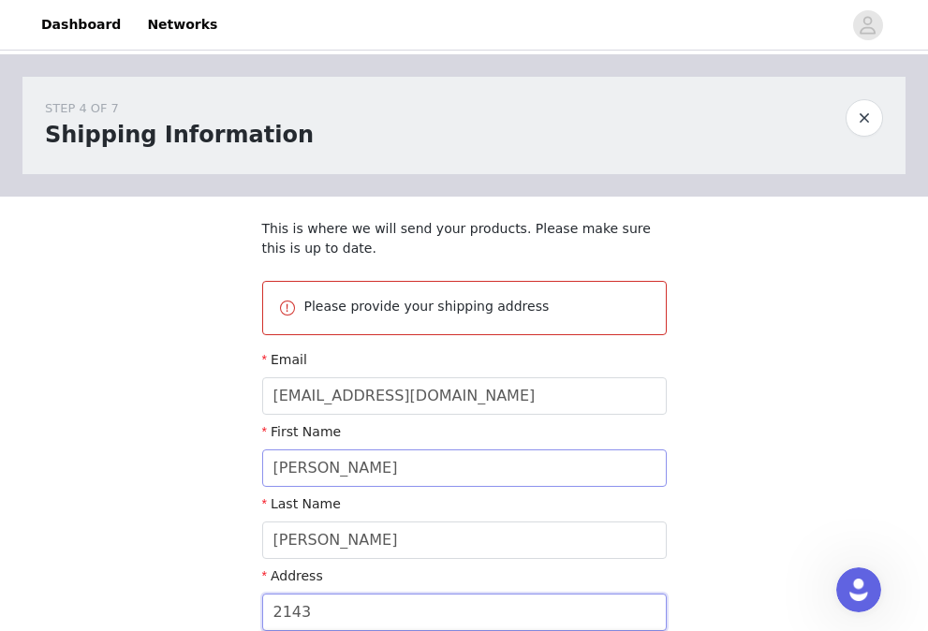
type input "[STREET_ADDRESS]"
type input "[GEOGRAPHIC_DATA]"
type input "27858"
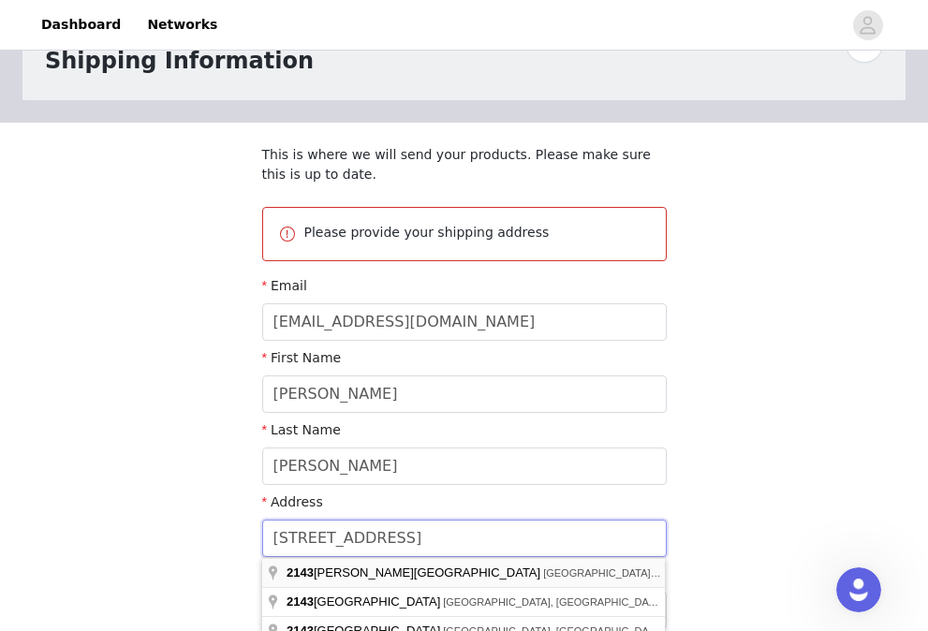
scroll to position [80, 0]
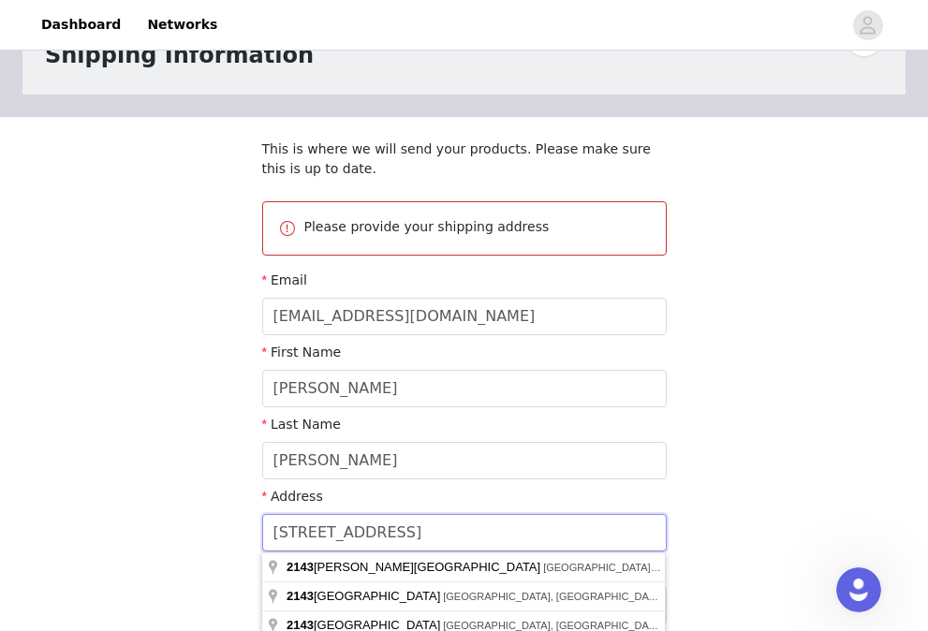
click at [374, 533] on input "[STREET_ADDRESS]" at bounding box center [464, 532] width 405 height 37
type input "[STREET_ADDRESS]"
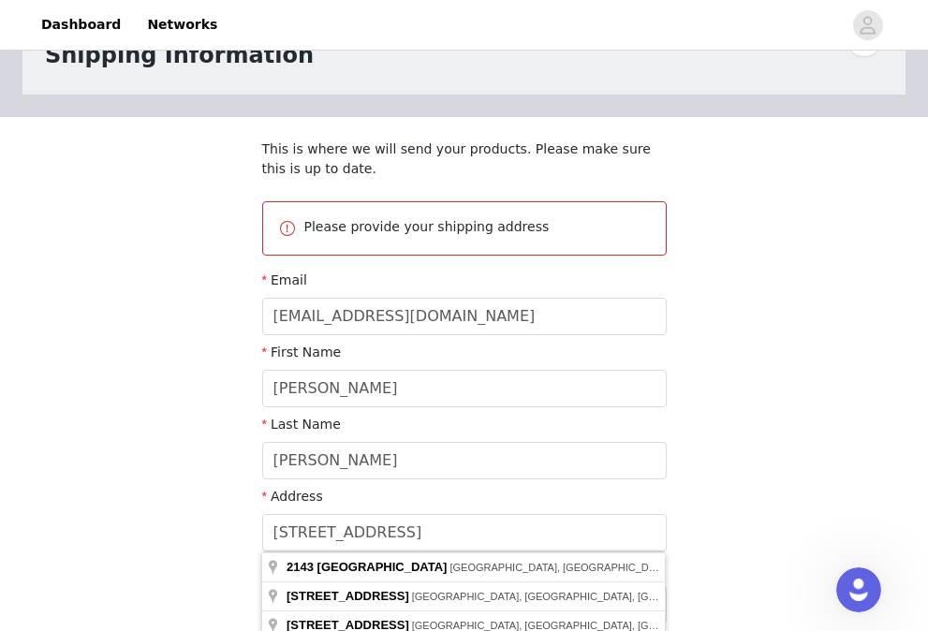
type input "[STREET_ADDRESS]"
type input "[GEOGRAPHIC_DATA]"
type input "27858-7119"
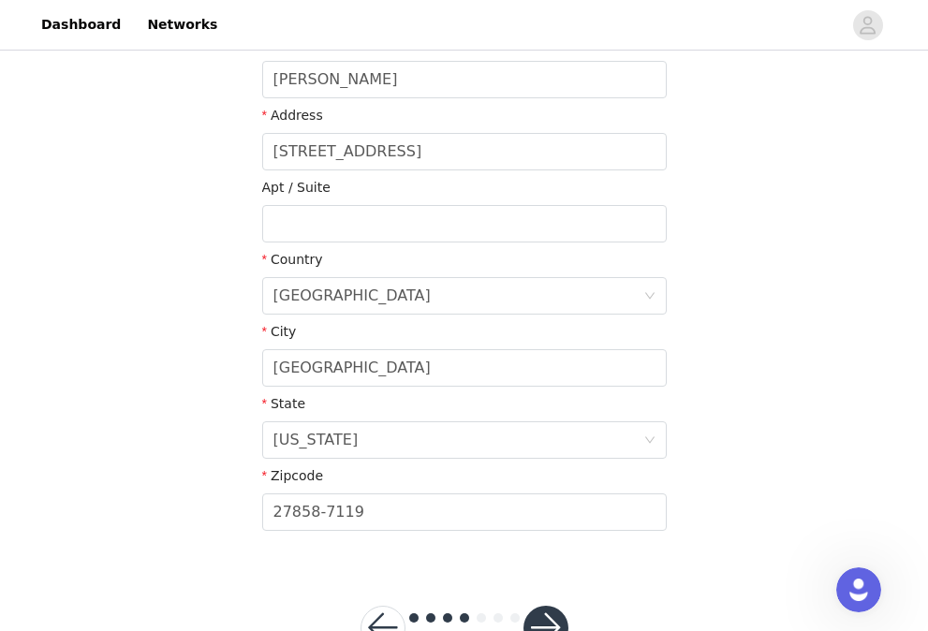
scroll to position [524, 0]
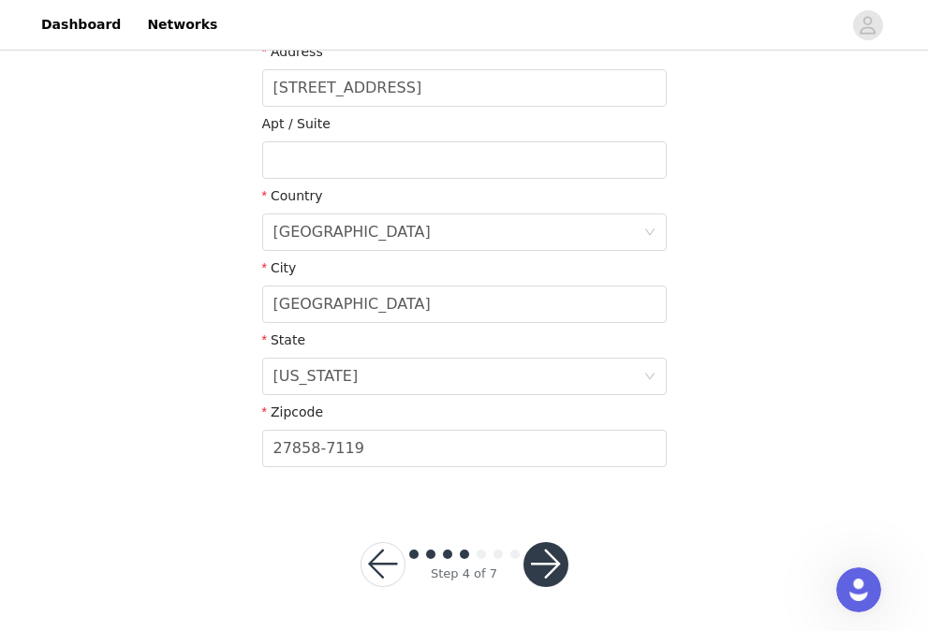
click at [536, 573] on button "button" at bounding box center [545, 564] width 45 height 45
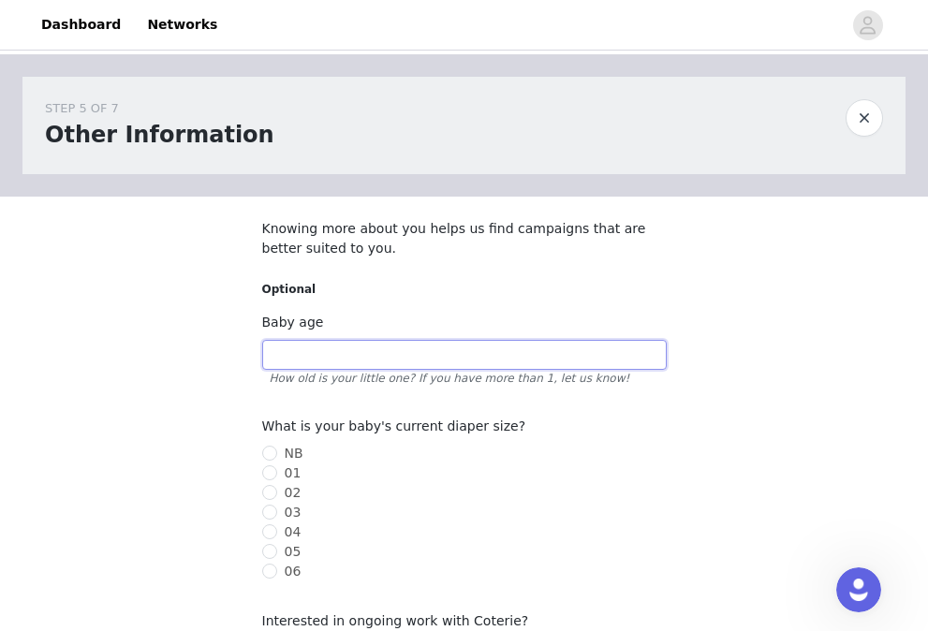
click at [425, 358] on input "text" at bounding box center [464, 355] width 405 height 30
type input "1 month"
click at [281, 453] on span "NB" at bounding box center [294, 453] width 34 height 15
click at [275, 453] on input "NB" at bounding box center [268, 452] width 13 height 13
radio input "true"
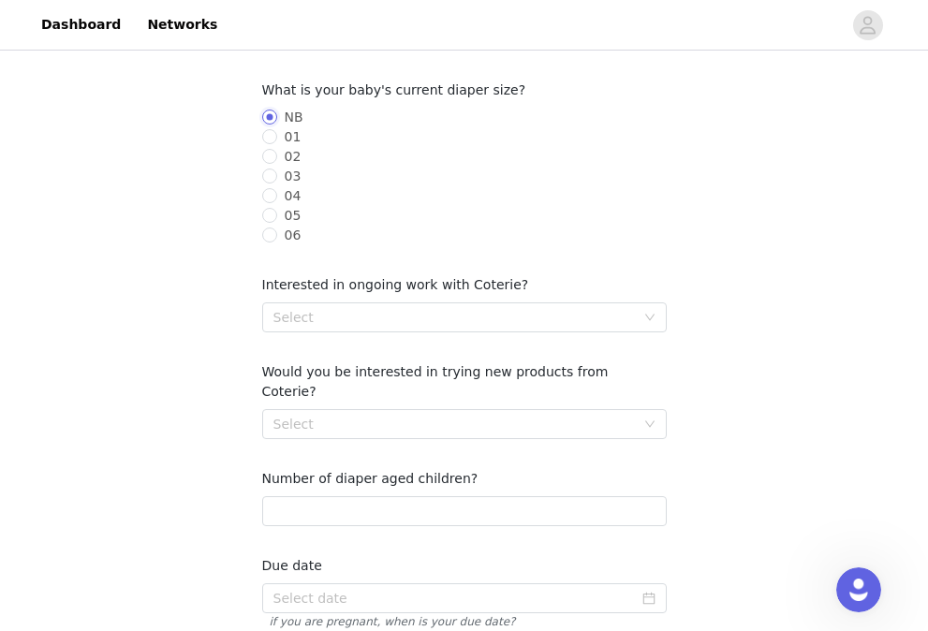
scroll to position [341, 0]
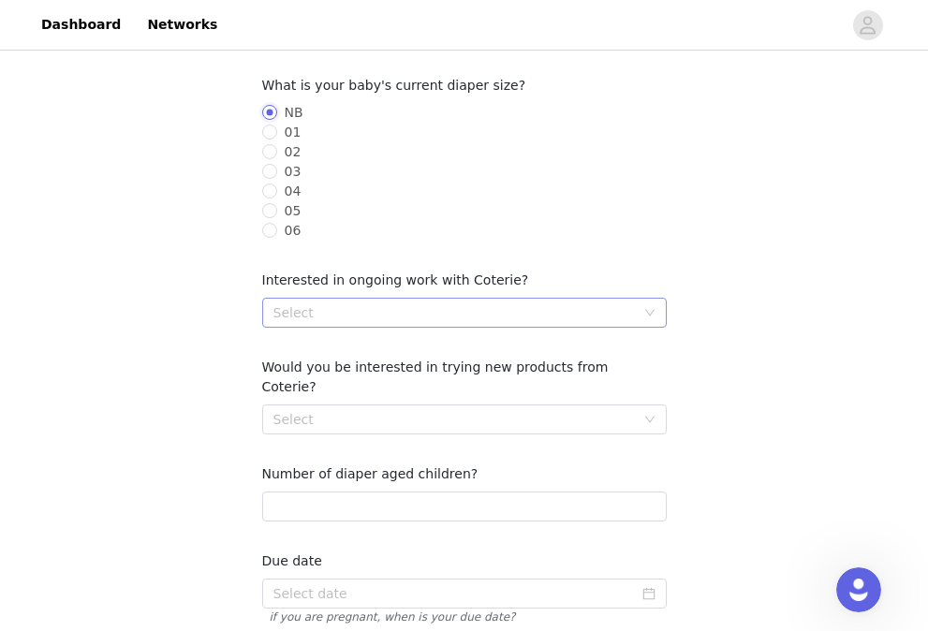
click at [338, 314] on div "Select" at bounding box center [453, 312] width 361 height 19
click at [324, 358] on li "Yes" at bounding box center [464, 350] width 405 height 30
click at [321, 410] on div "Select" at bounding box center [453, 419] width 361 height 19
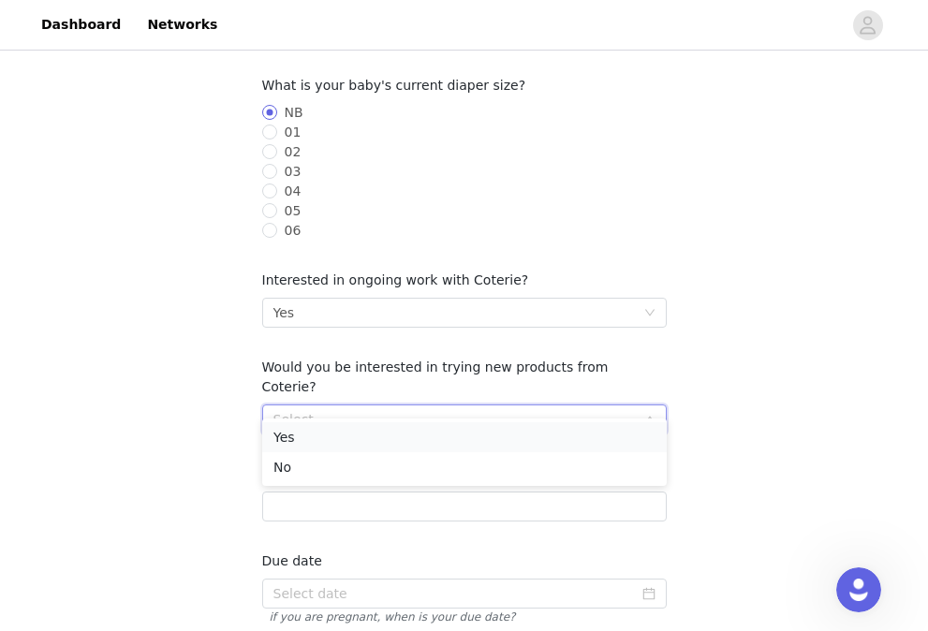
click at [318, 433] on li "Yes" at bounding box center [464, 437] width 405 height 30
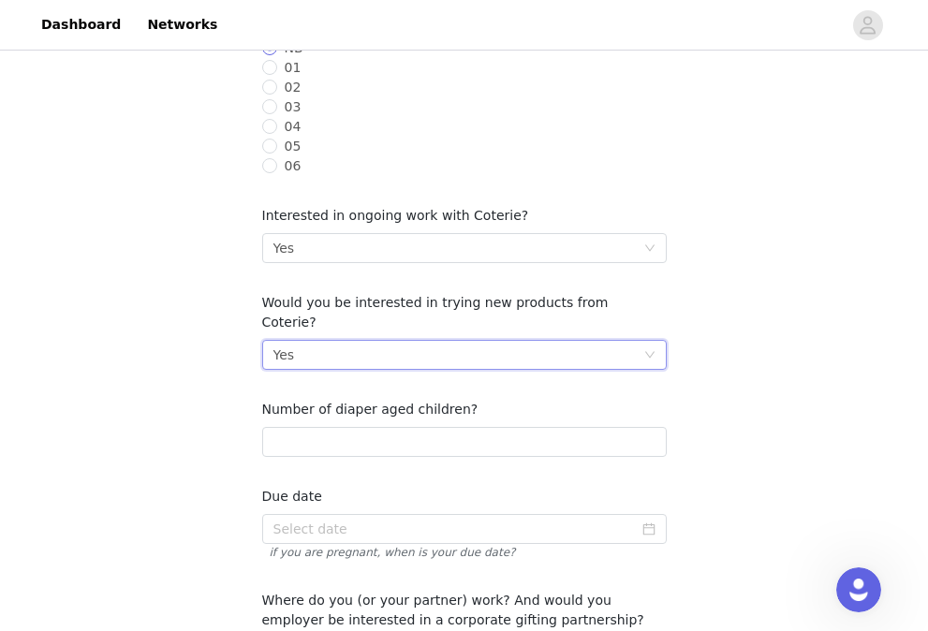
scroll to position [411, 0]
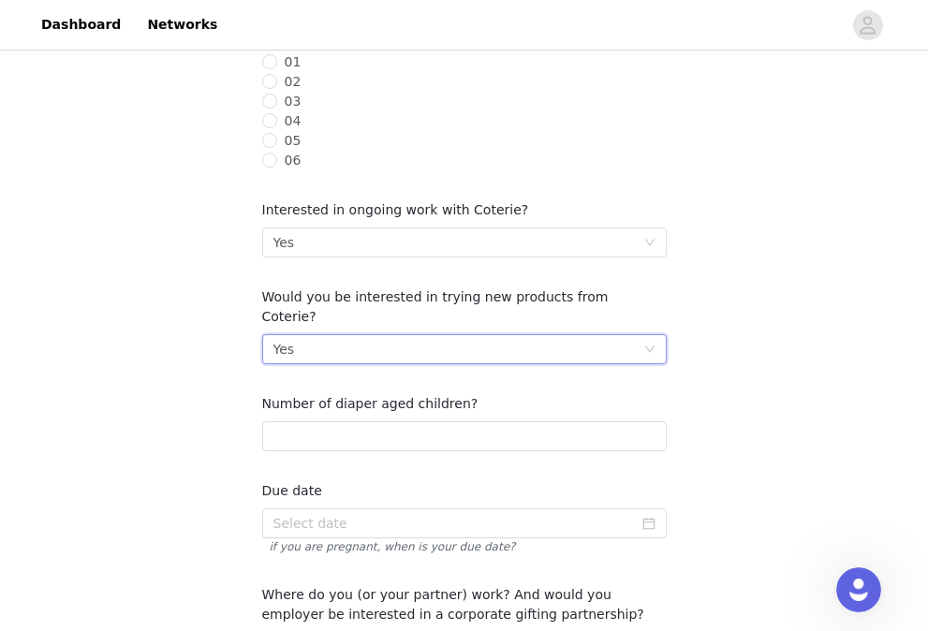
click at [318, 433] on div "Number of diaper aged children?" at bounding box center [464, 426] width 405 height 65
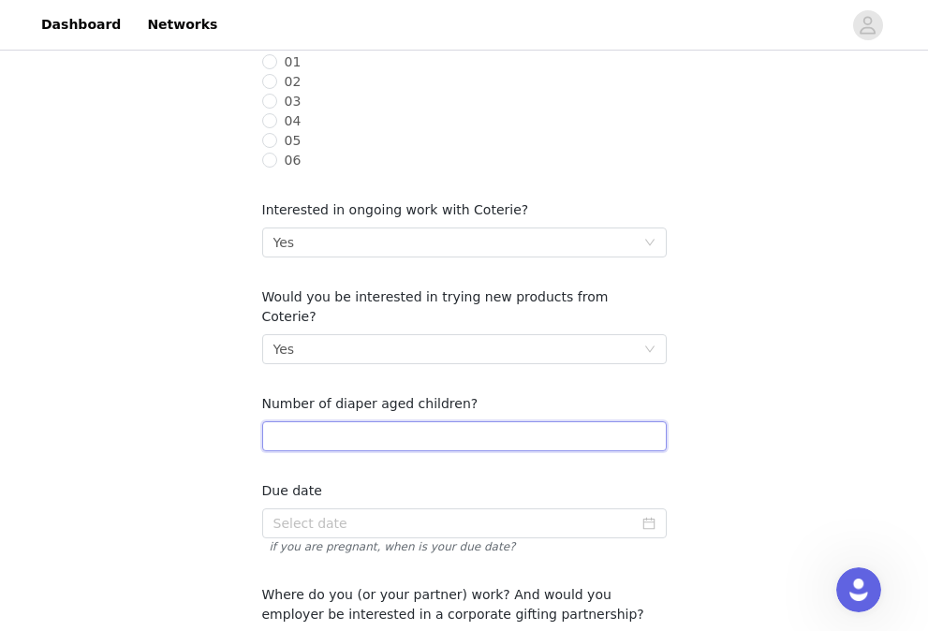
click at [318, 421] on input "number" at bounding box center [464, 436] width 405 height 30
type input "1"
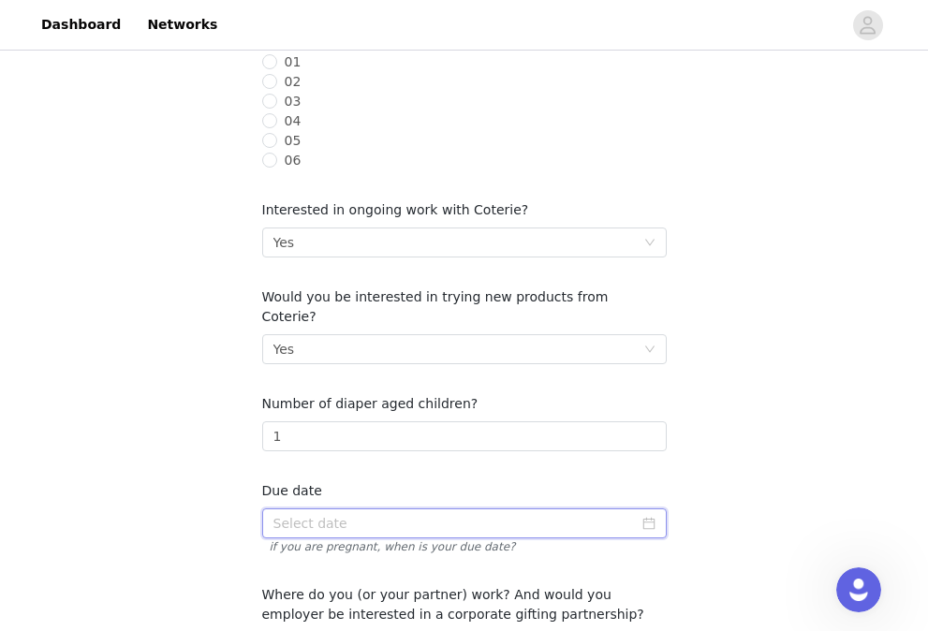
click at [312, 508] on input at bounding box center [464, 523] width 405 height 30
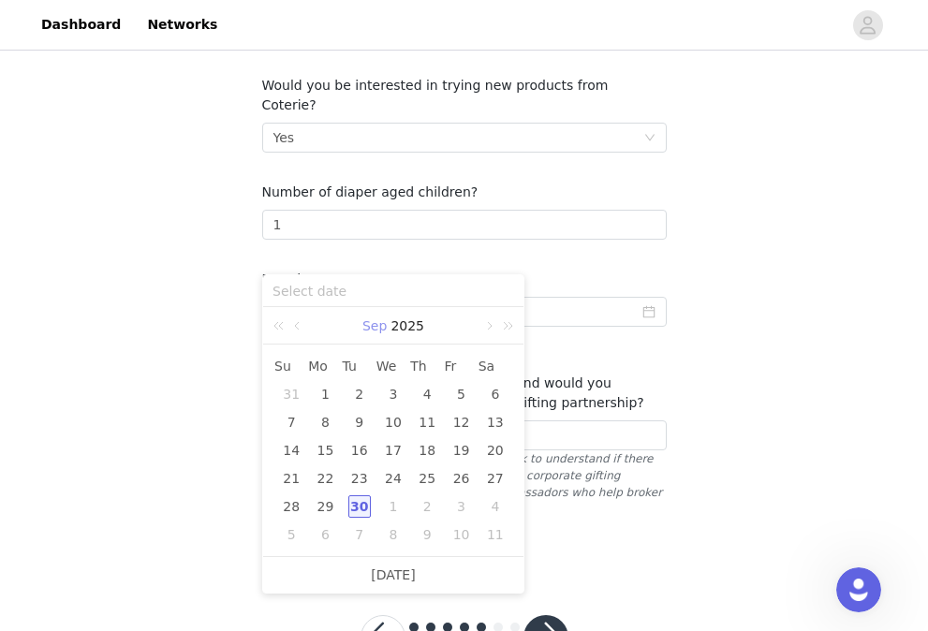
scroll to position [661, 0]
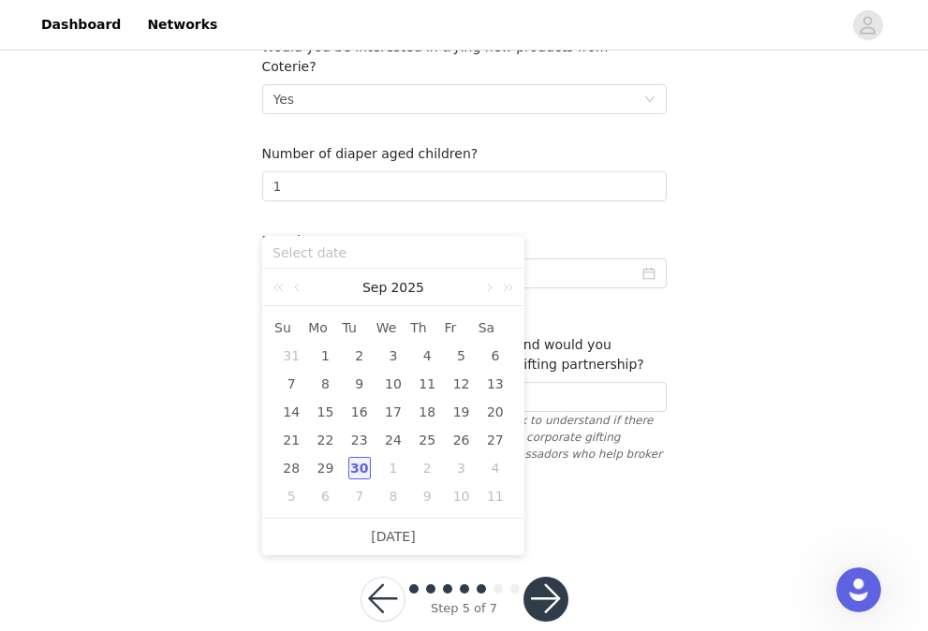
click at [352, 470] on div "30" at bounding box center [359, 468] width 22 height 22
type input "[DATE]"
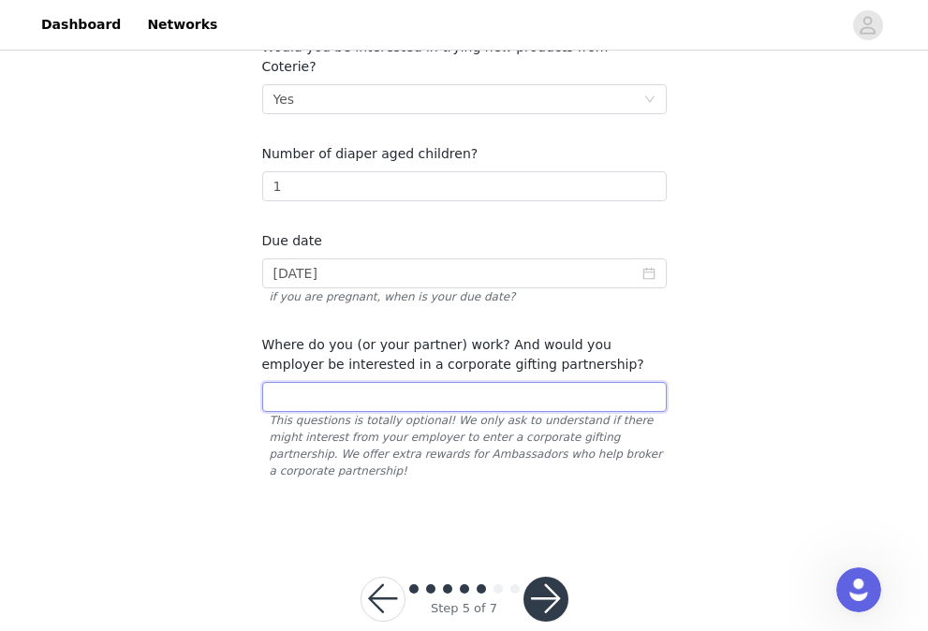
click at [396, 382] on input "text" at bounding box center [464, 397] width 405 height 30
type input "Self employed, social media"
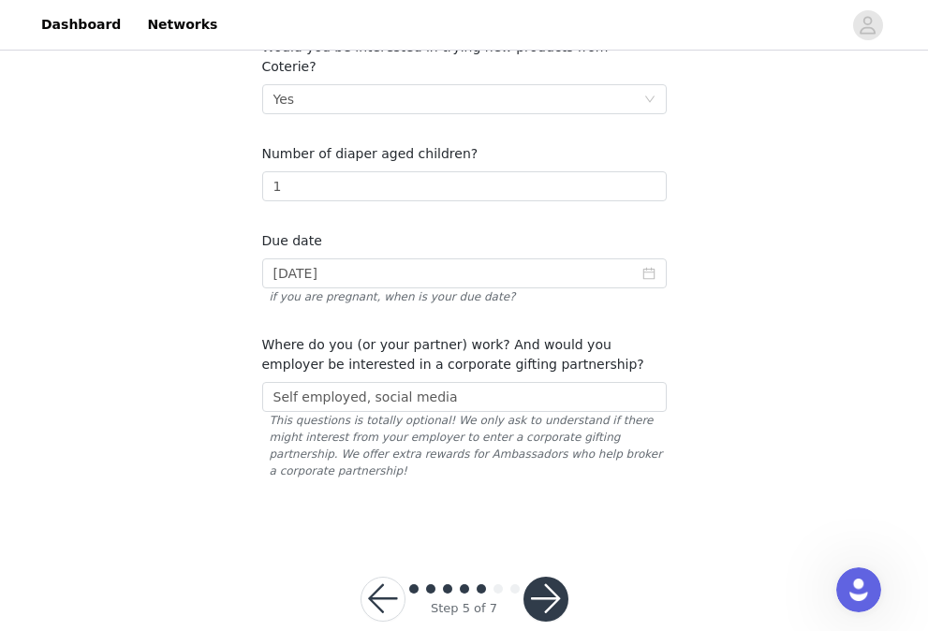
click at [550, 593] on button "button" at bounding box center [545, 599] width 45 height 45
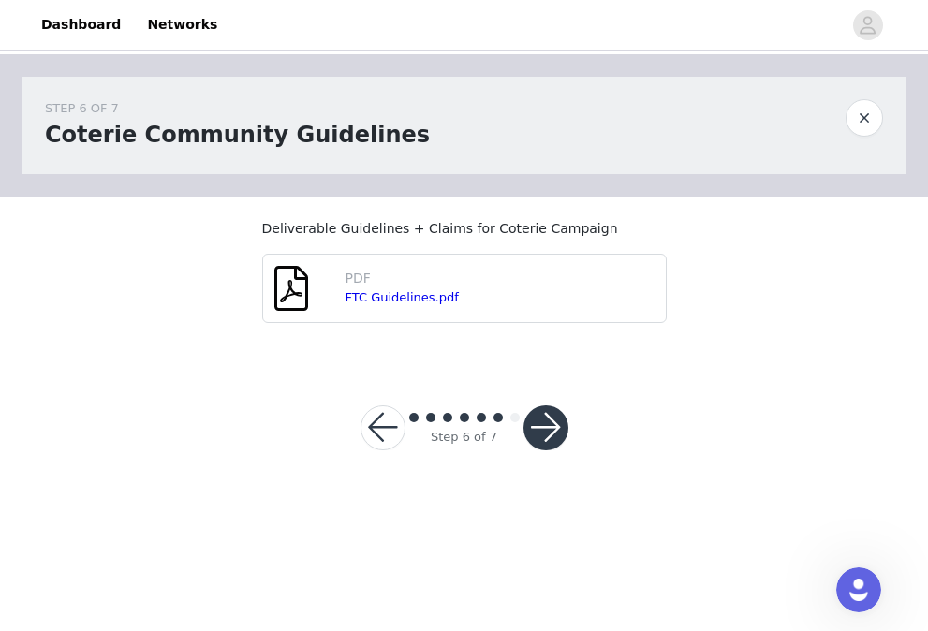
click at [547, 430] on button "button" at bounding box center [545, 427] width 45 height 45
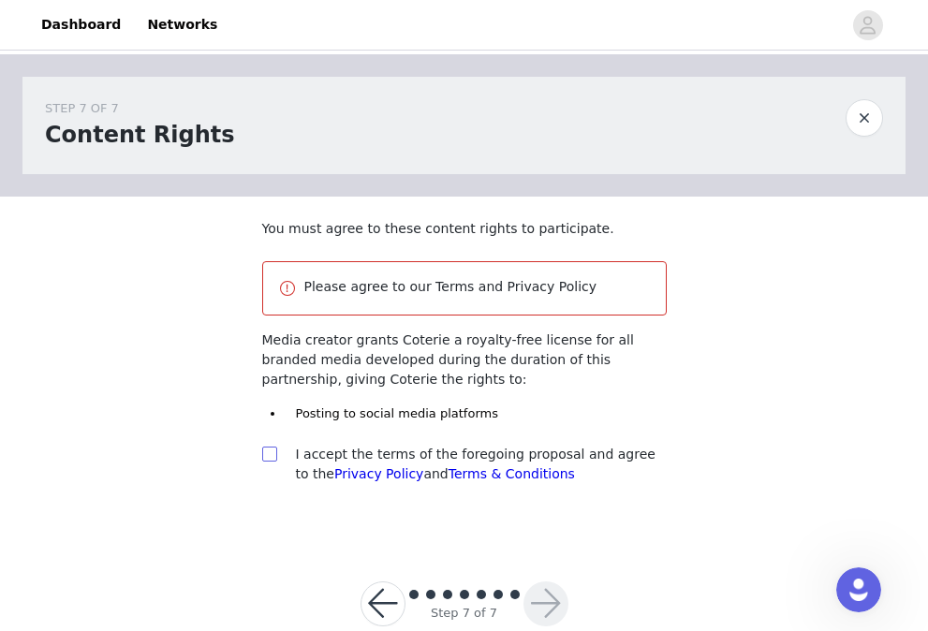
click at [273, 451] on input "checkbox" at bounding box center [268, 453] width 13 height 13
checkbox input "true"
click at [556, 597] on button "button" at bounding box center [545, 603] width 45 height 45
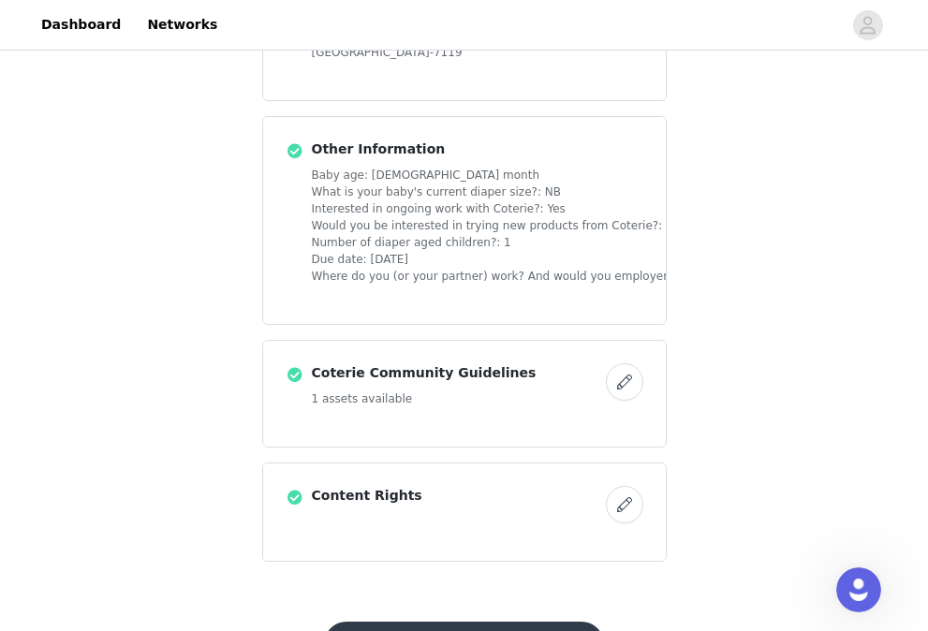
scroll to position [1170, 0]
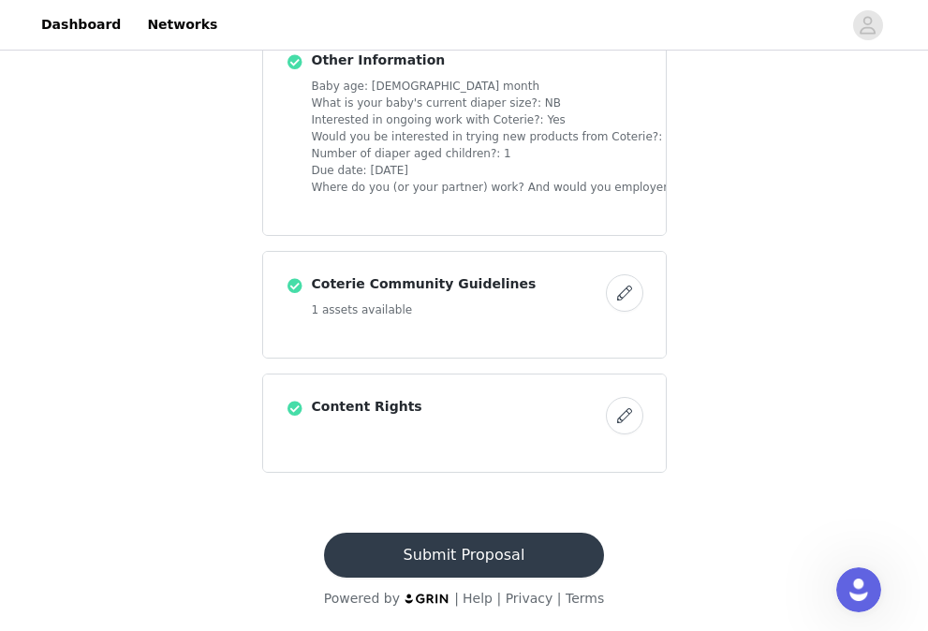
click at [538, 547] on button "Submit Proposal" at bounding box center [464, 555] width 280 height 45
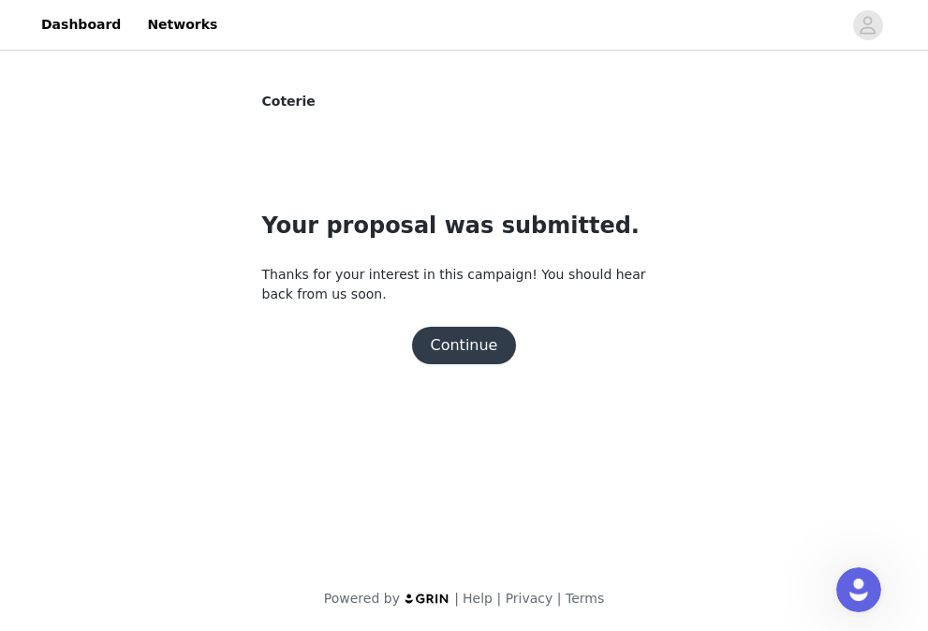
scroll to position [0, 0]
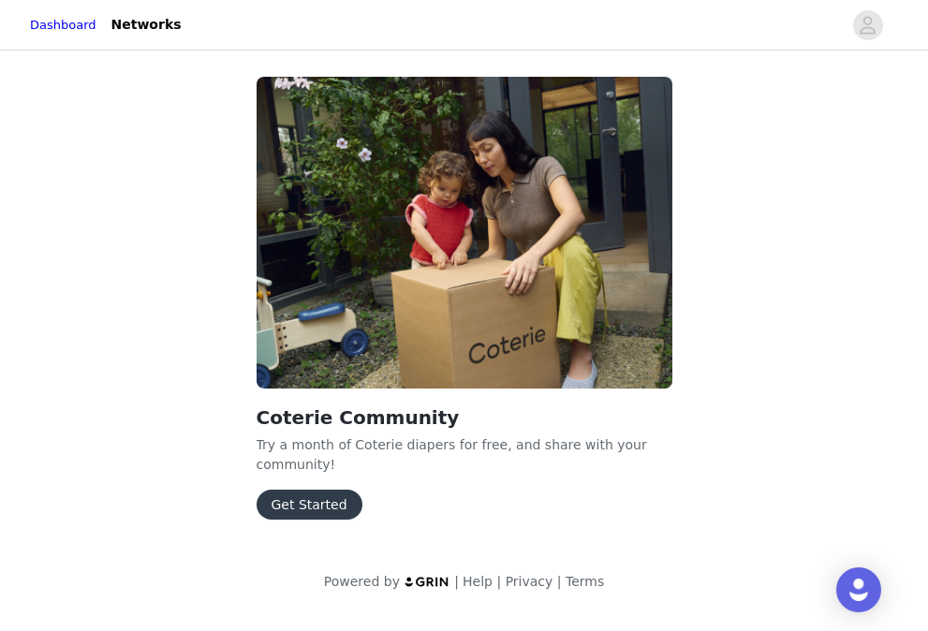
click at [324, 506] on button "Get Started" at bounding box center [310, 505] width 106 height 30
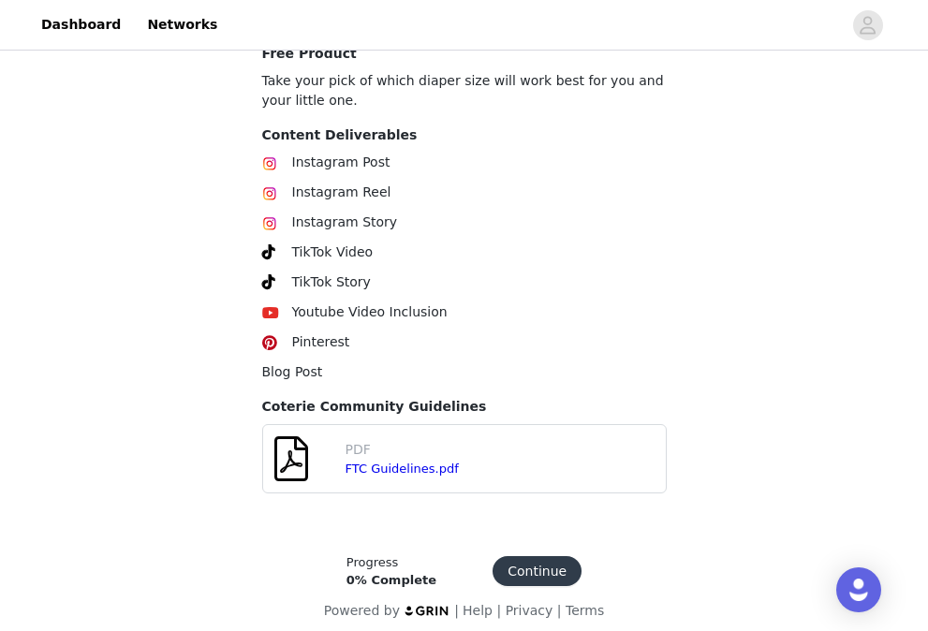
scroll to position [721, 0]
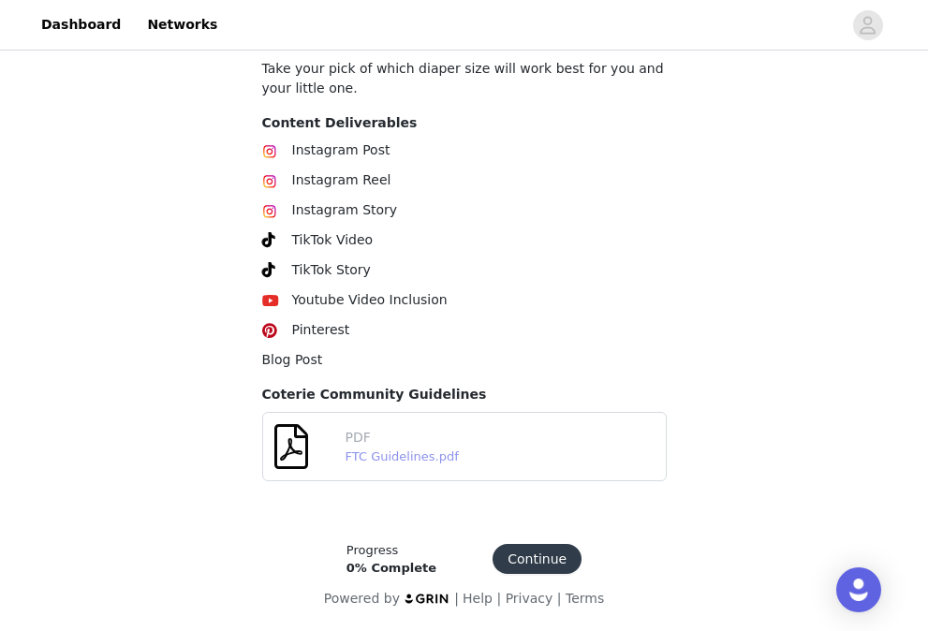
click at [378, 457] on link "FTC Guidelines.pdf" at bounding box center [402, 456] width 113 height 14
